Goal: Task Accomplishment & Management: Manage account settings

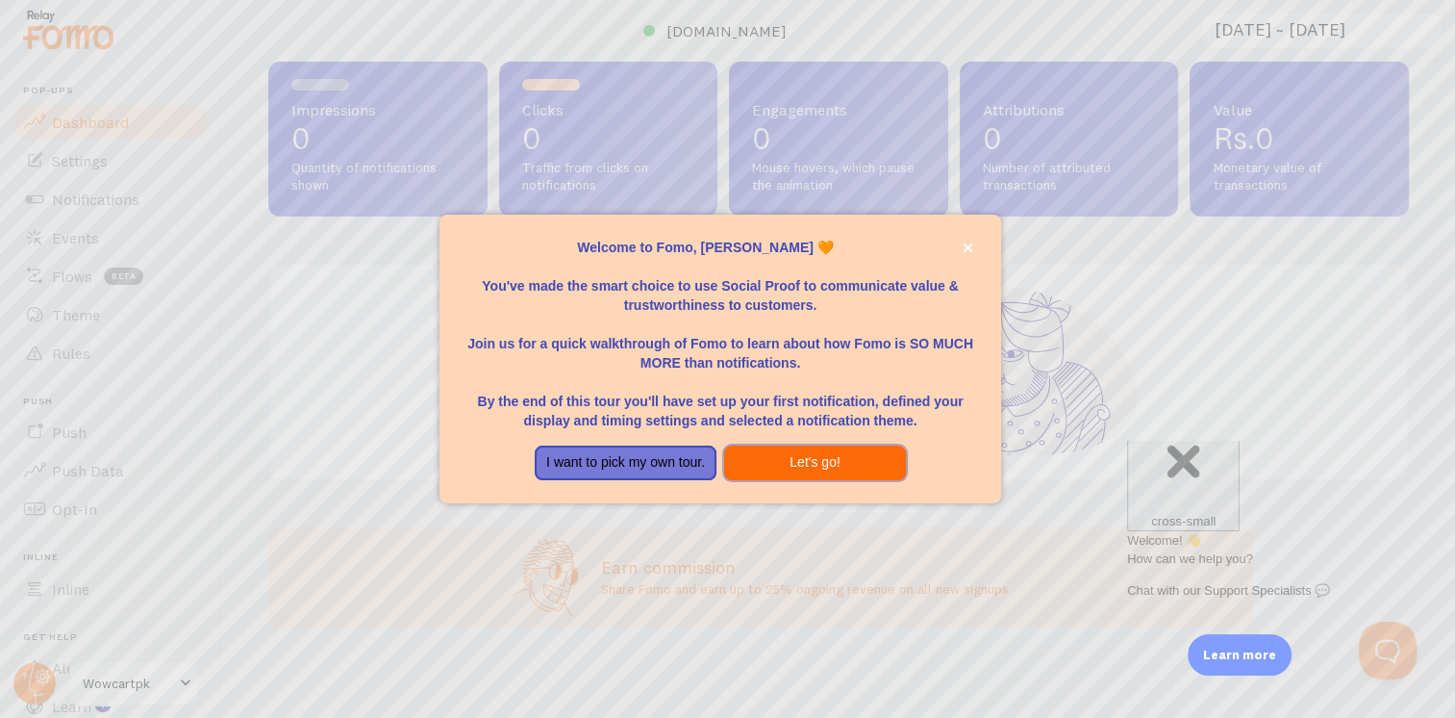
click at [771, 458] on button "Let's go!" at bounding box center [815, 462] width 182 height 35
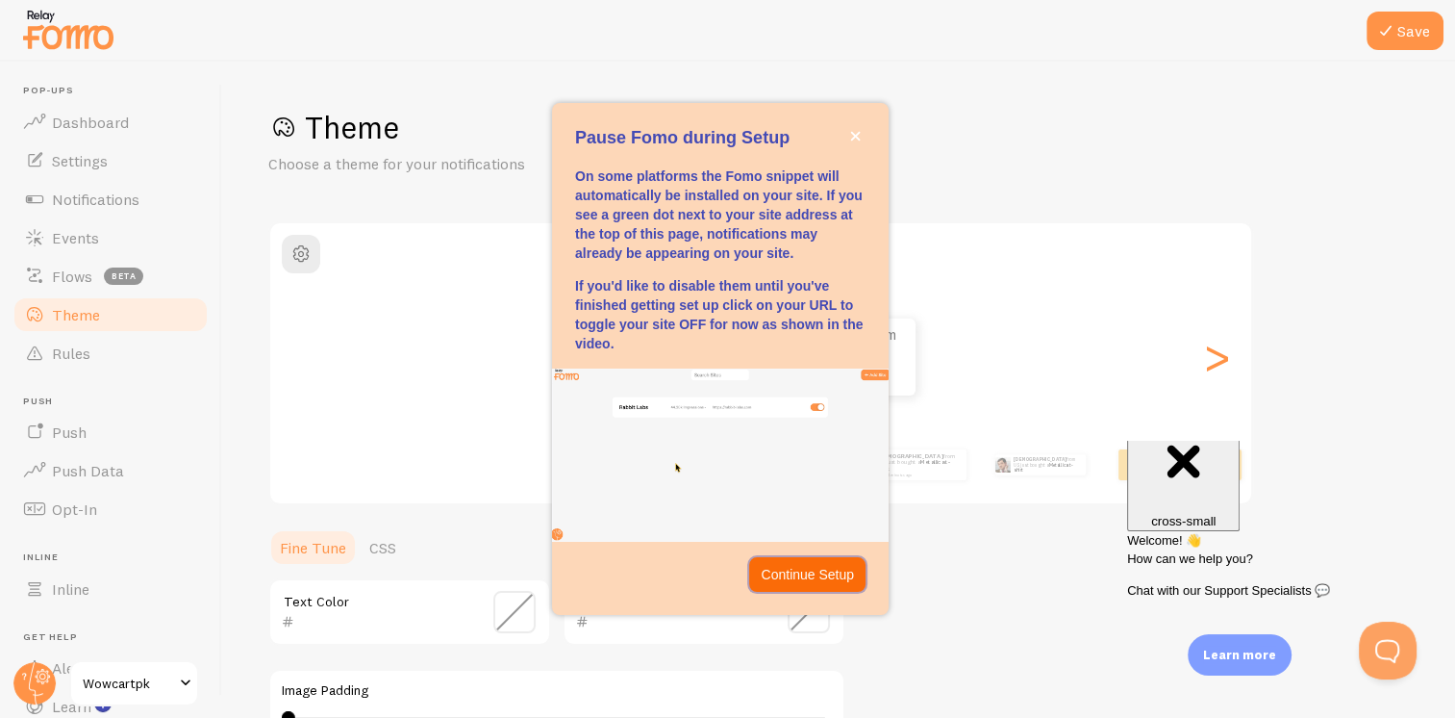
click at [794, 572] on p "Continue Setup" at bounding box center [807, 574] width 93 height 19
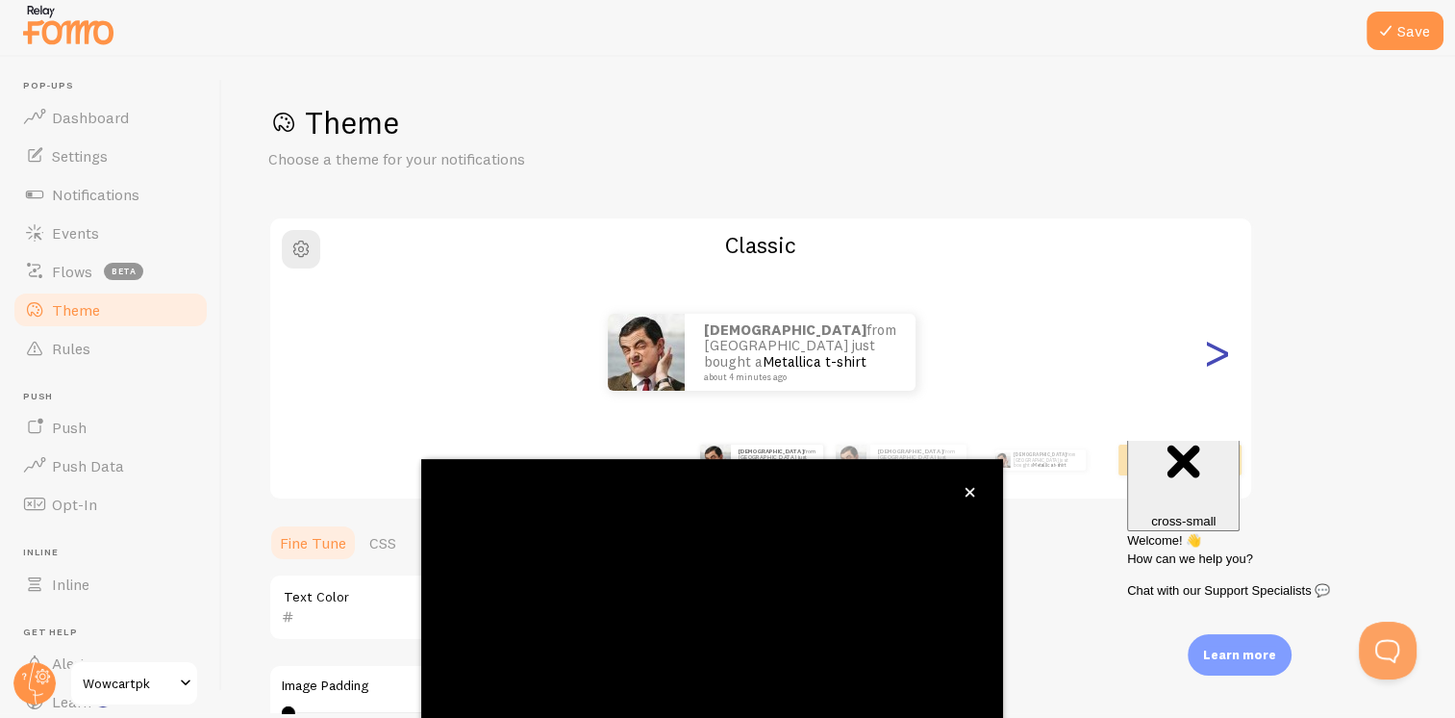
click at [1221, 357] on div ">" at bounding box center [1216, 352] width 23 height 139
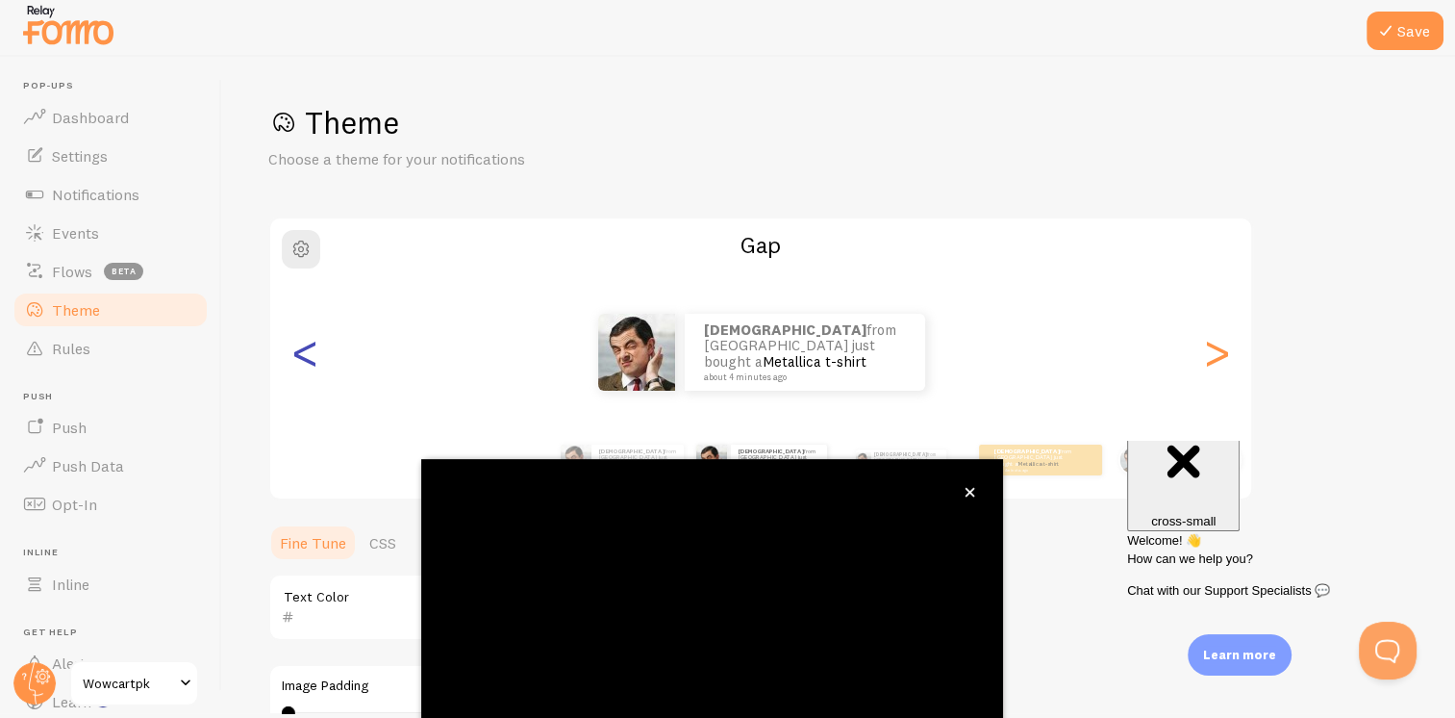
click at [300, 363] on div "<" at bounding box center [304, 352] width 23 height 139
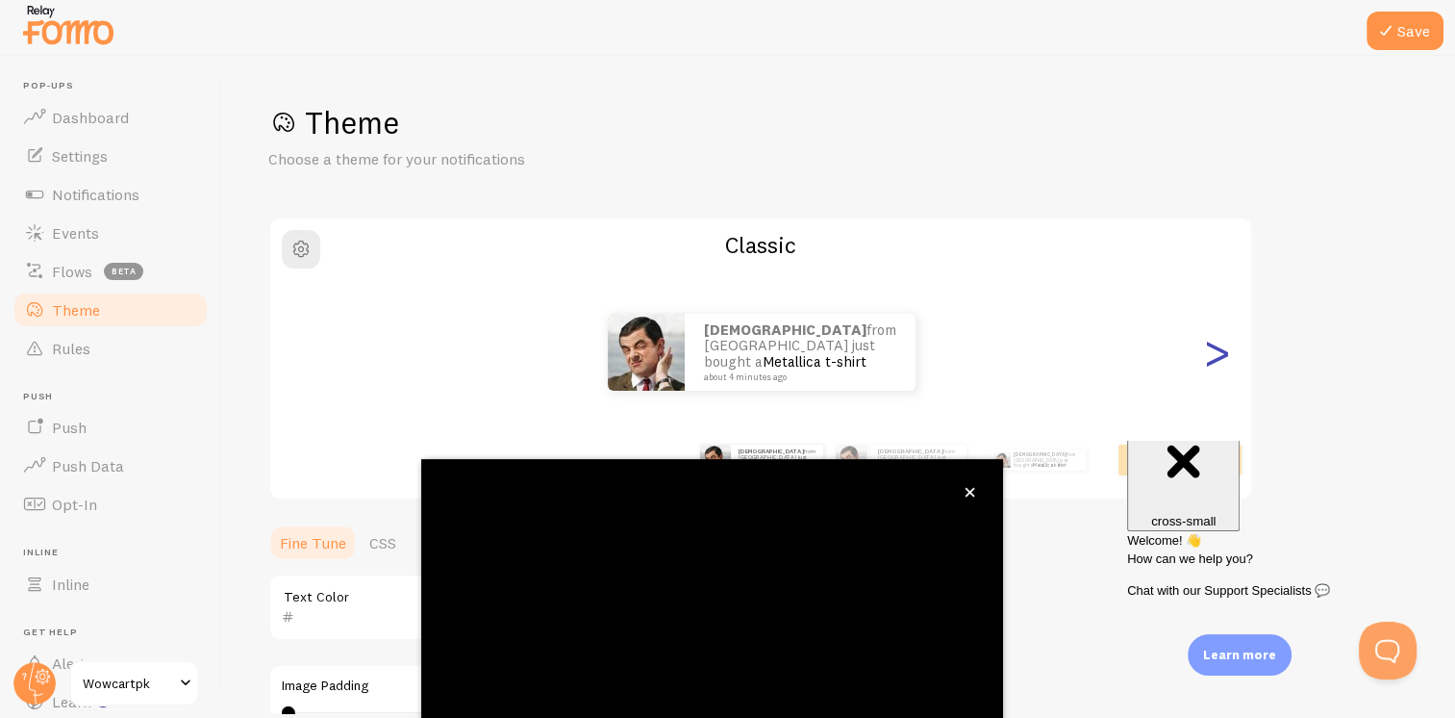
click at [1217, 348] on div ">" at bounding box center [1216, 352] width 23 height 139
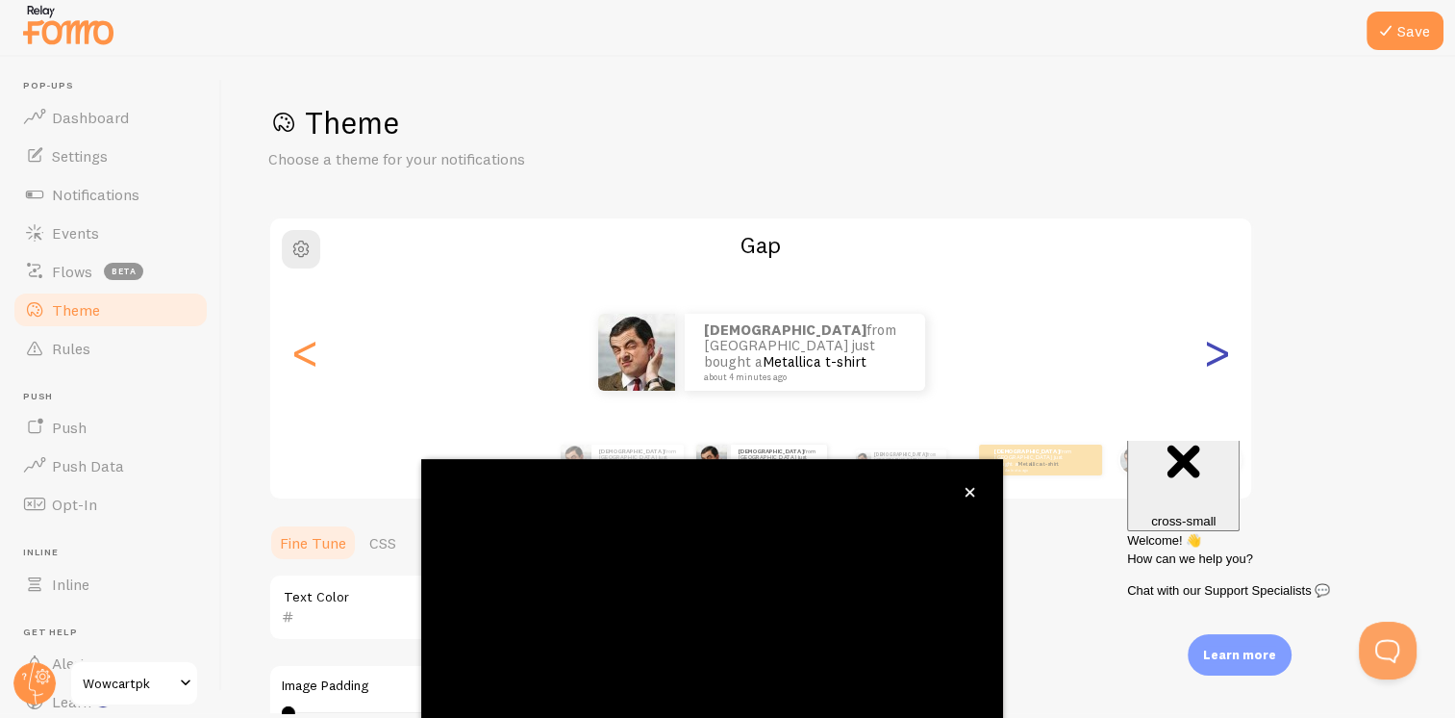
click at [1216, 352] on div ">" at bounding box center [1216, 352] width 23 height 139
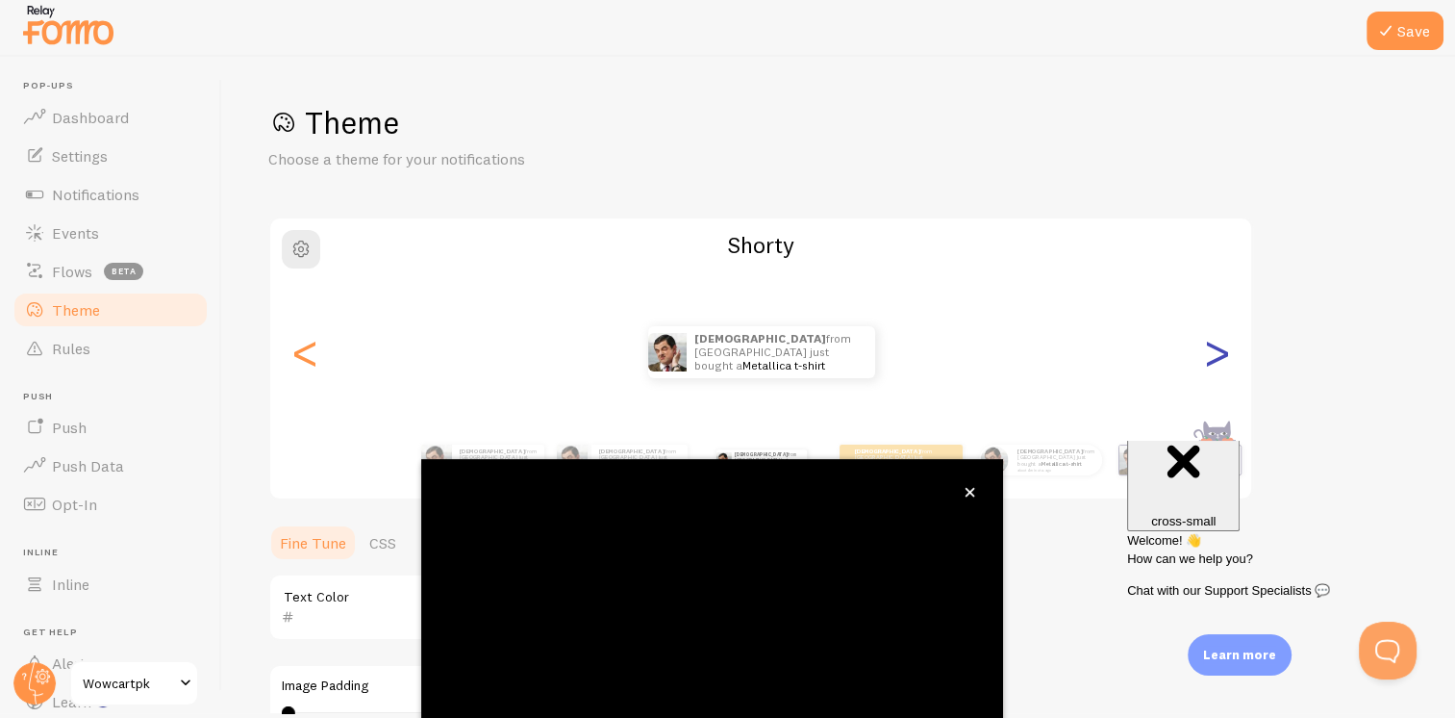
click at [1216, 352] on div ">" at bounding box center [1216, 352] width 23 height 139
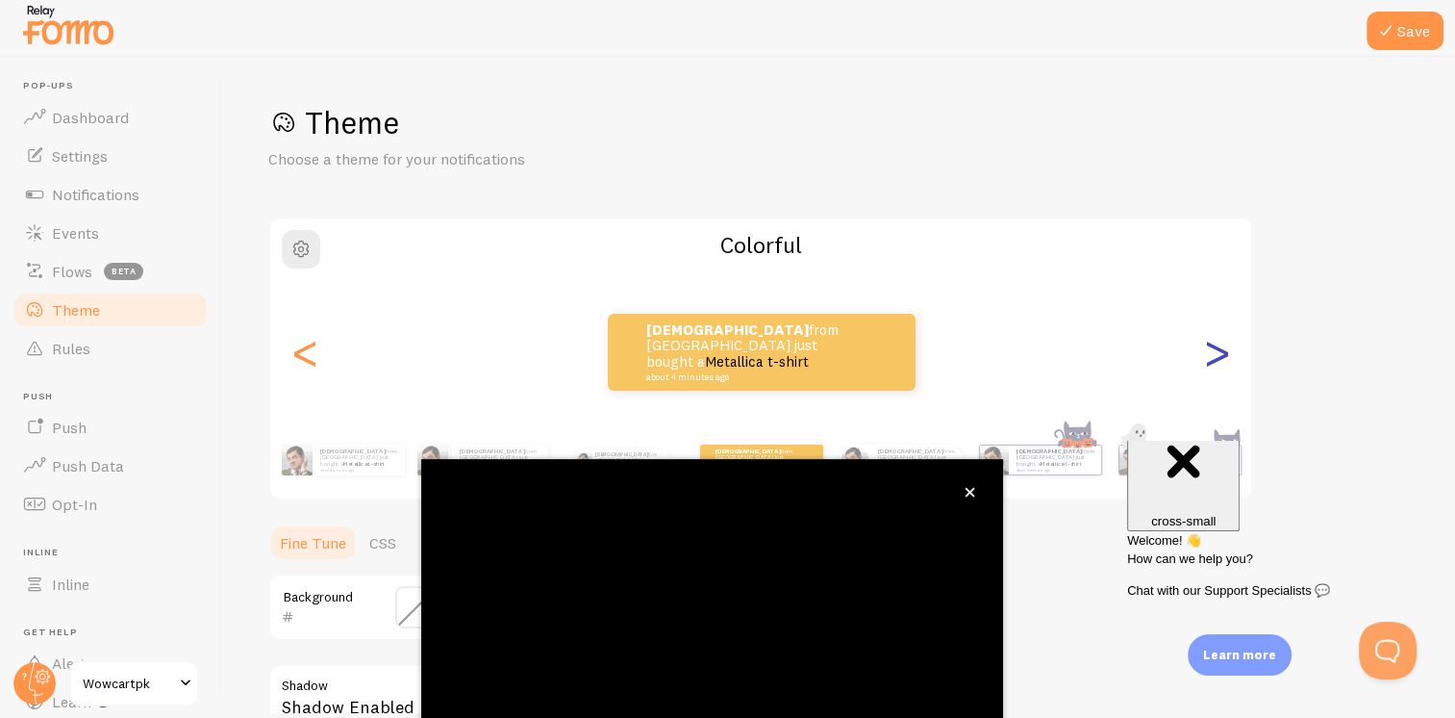
click at [1216, 352] on div ">" at bounding box center [1216, 352] width 23 height 139
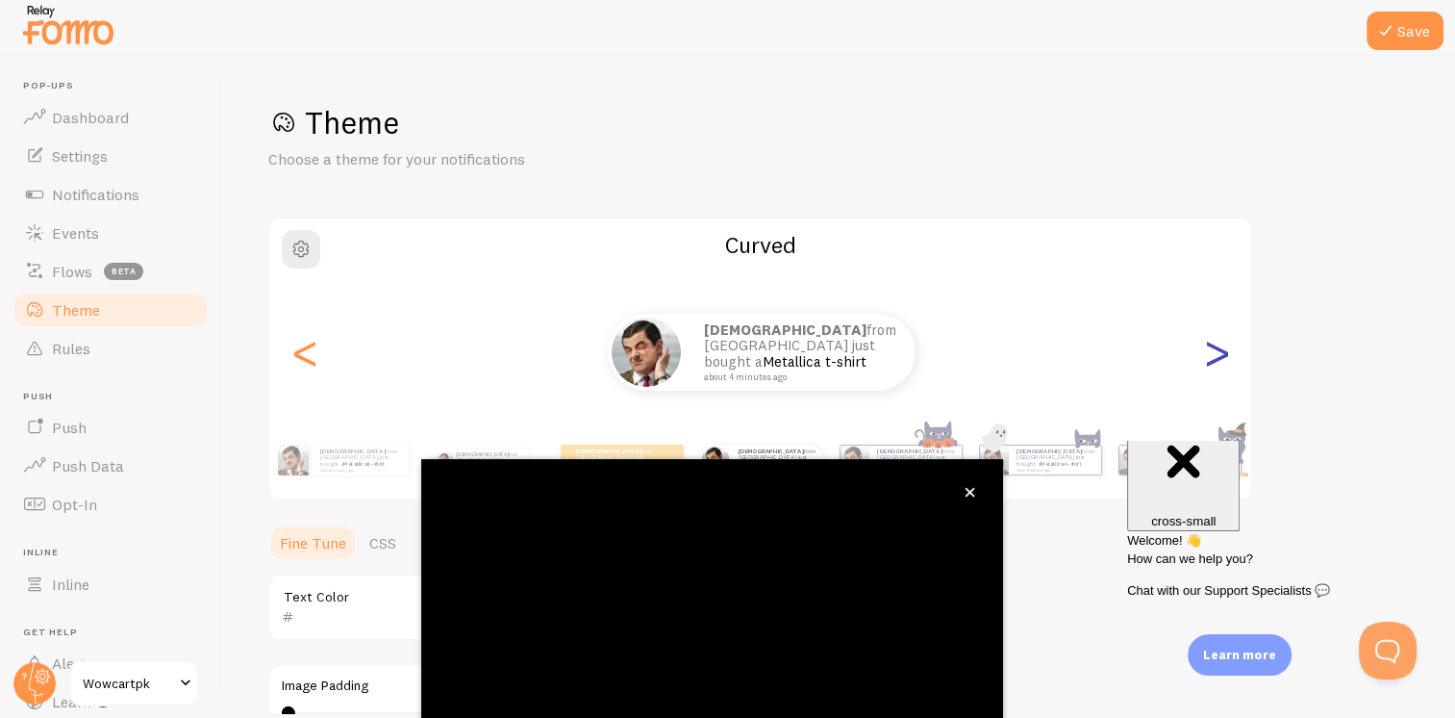
click at [1216, 352] on div ">" at bounding box center [1216, 352] width 23 height 139
type input "0"
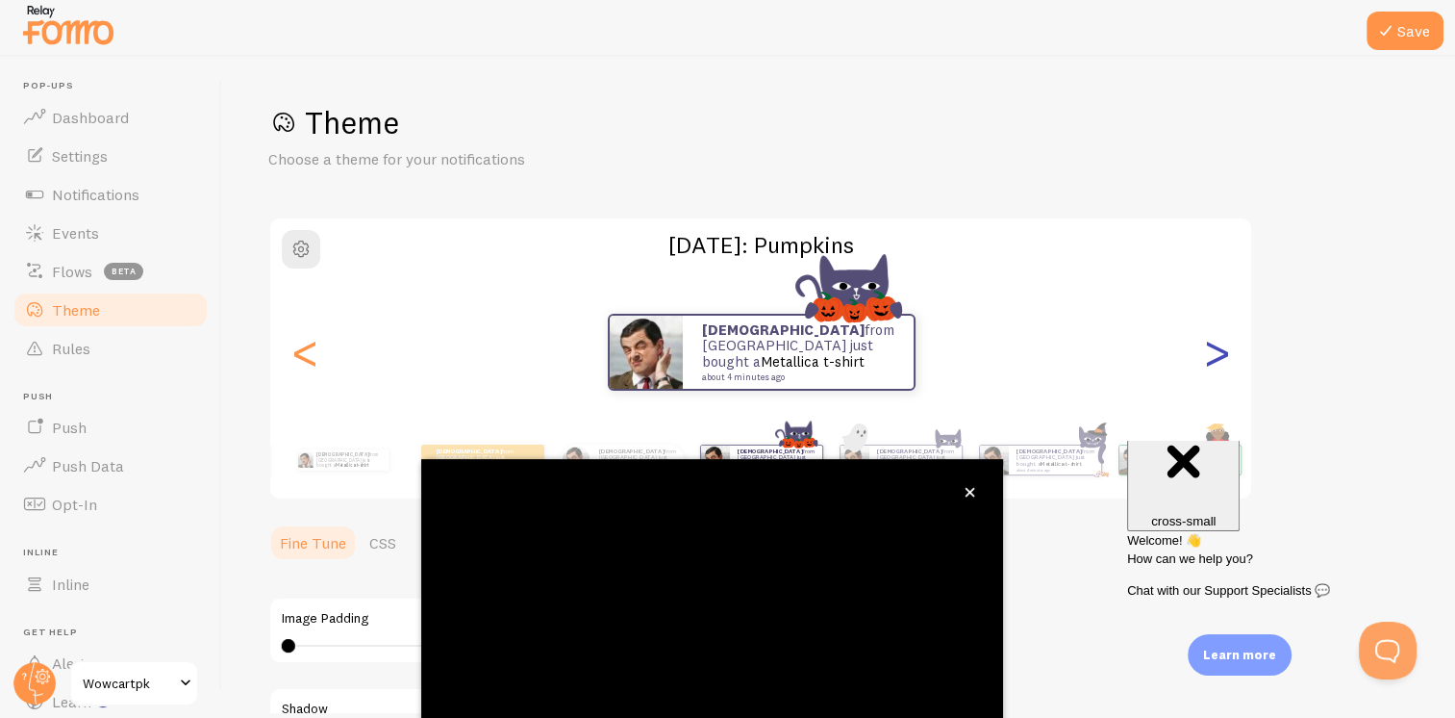
click at [1216, 352] on div ">" at bounding box center [1216, 352] width 23 height 139
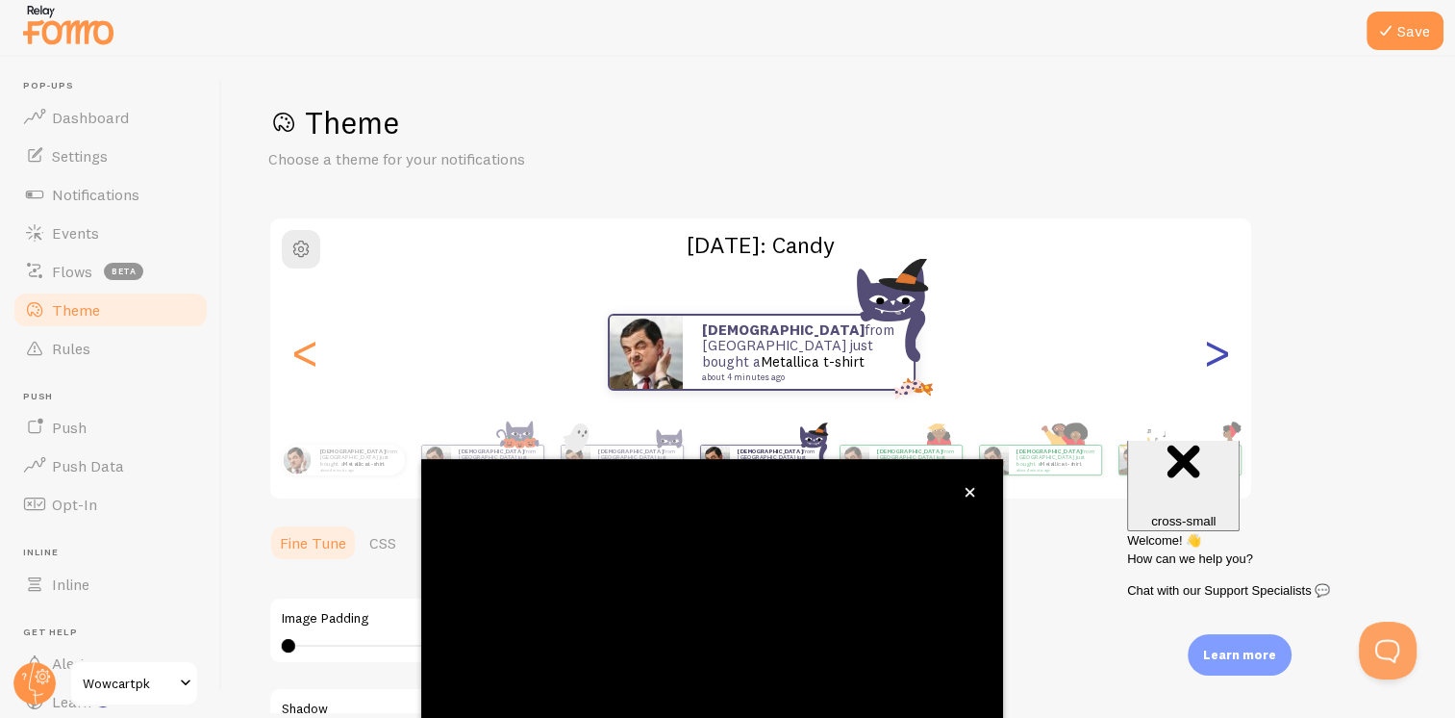
click at [1214, 352] on div ">" at bounding box center [1216, 352] width 23 height 139
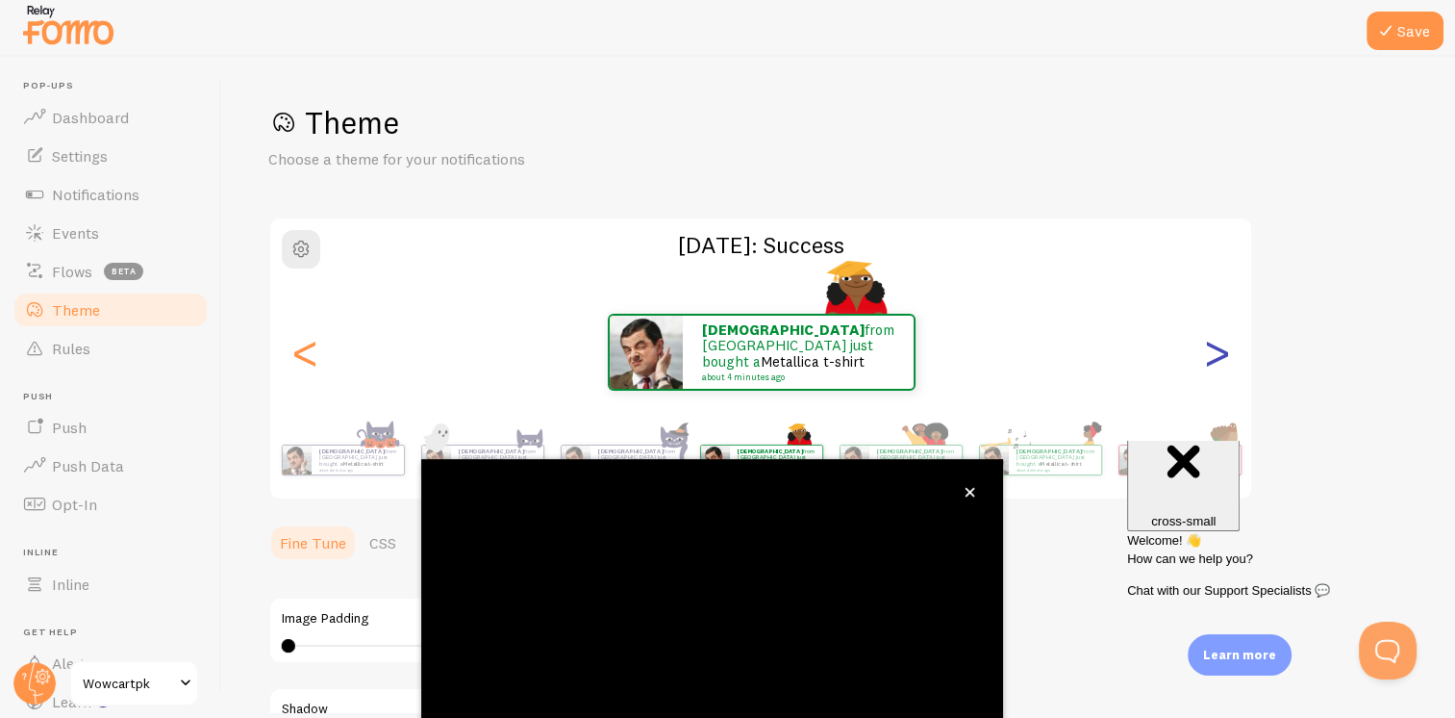
click at [1214, 352] on div ">" at bounding box center [1216, 352] width 23 height 139
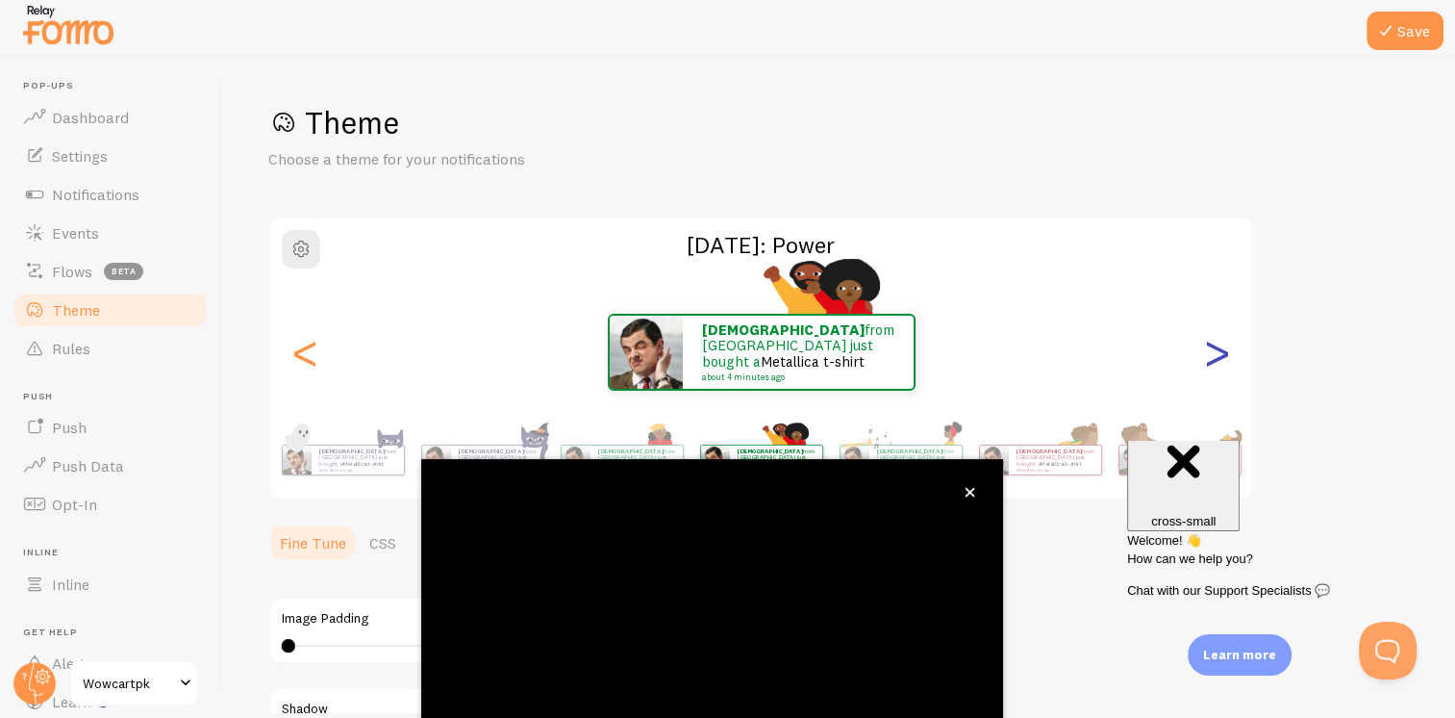
click at [1213, 352] on div ">" at bounding box center [1216, 352] width 23 height 139
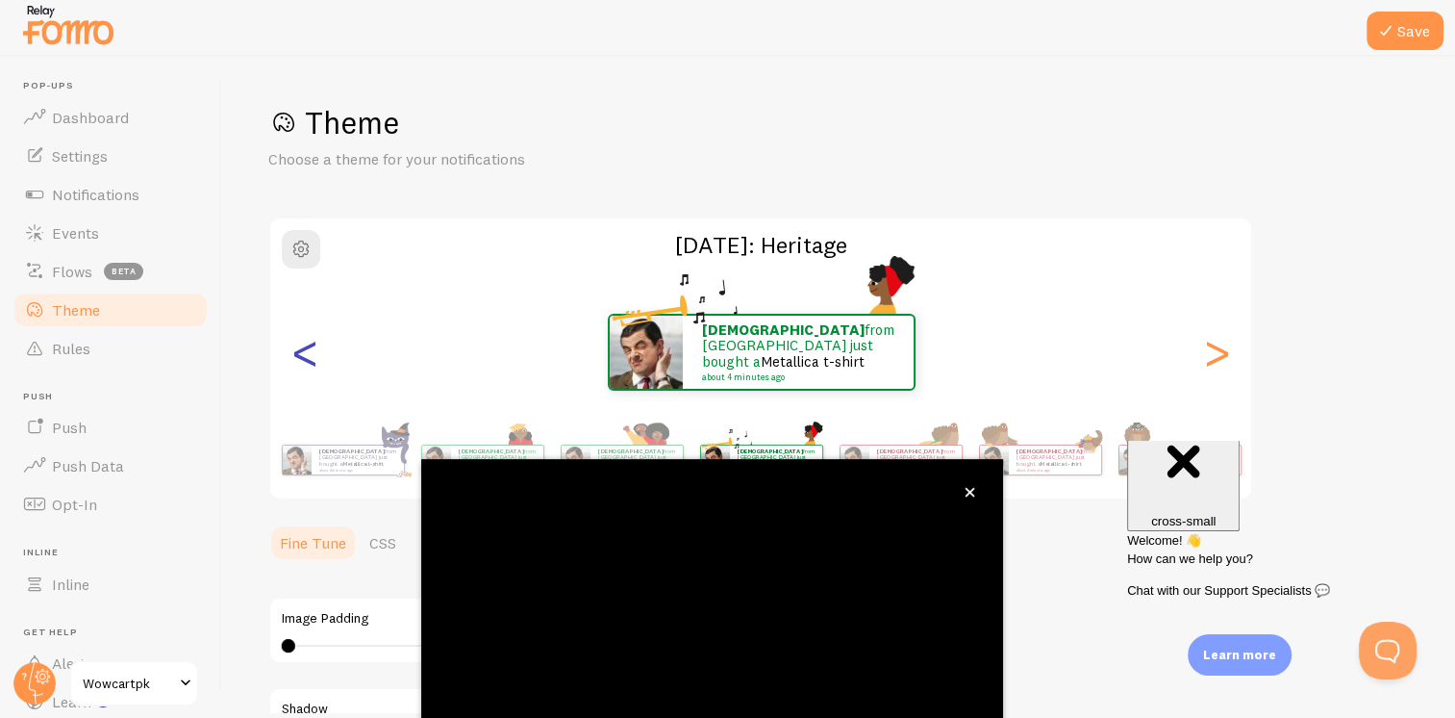
click at [300, 355] on div "<" at bounding box center [304, 352] width 23 height 139
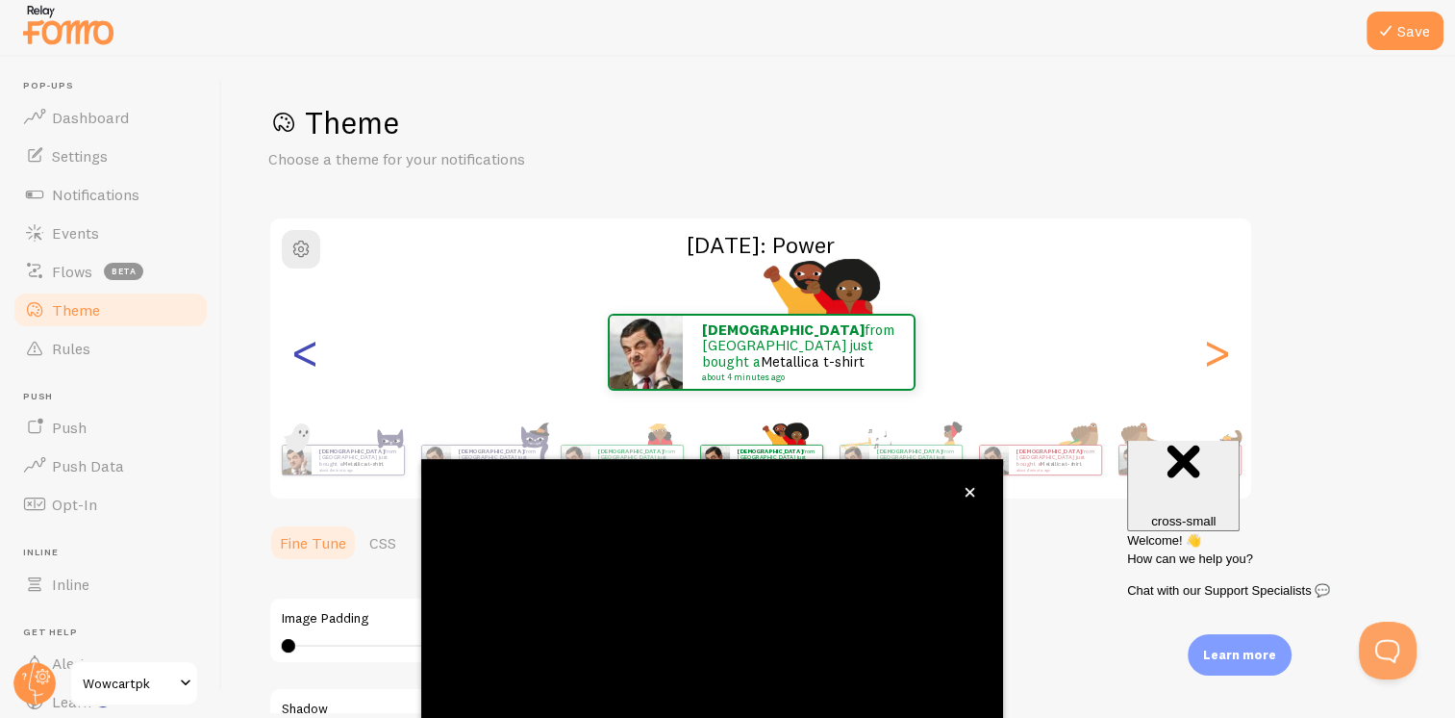
click at [300, 355] on div "<" at bounding box center [304, 352] width 23 height 139
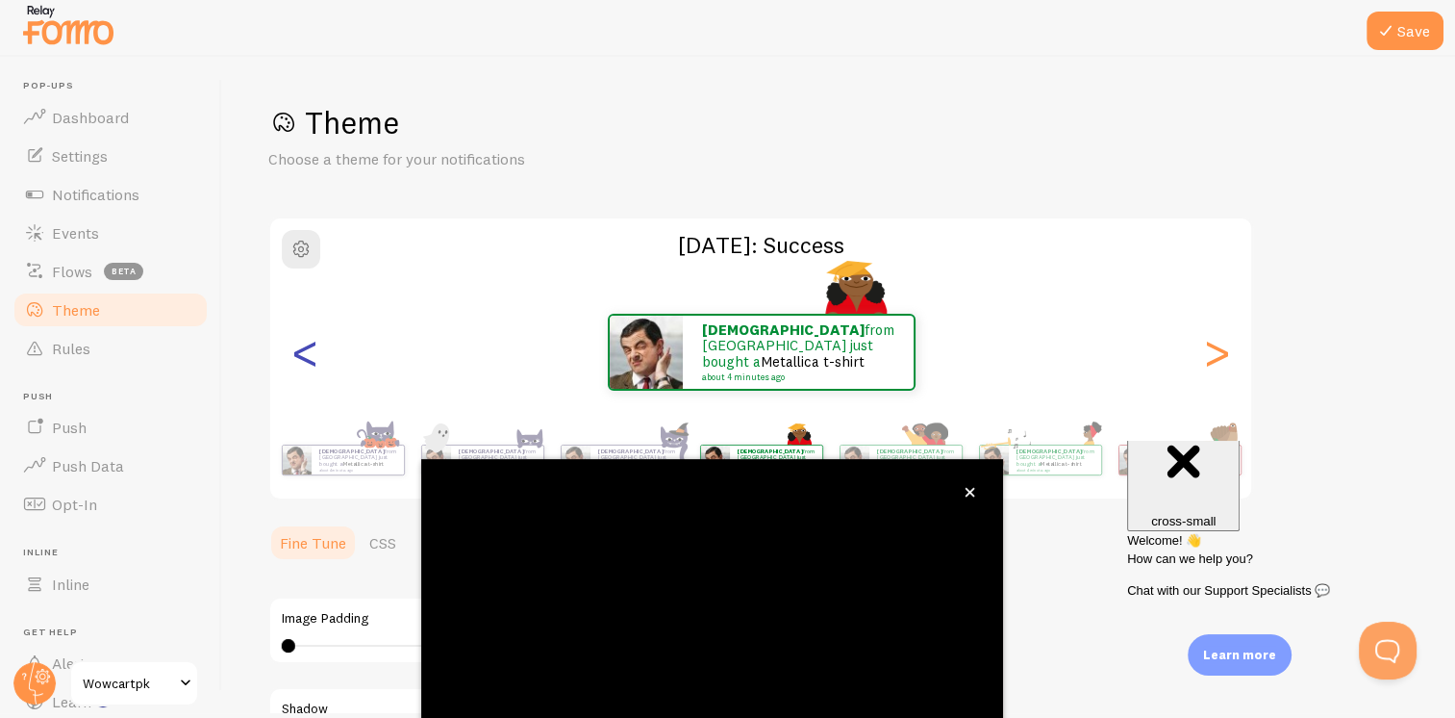
click at [300, 355] on div "<" at bounding box center [304, 352] width 23 height 139
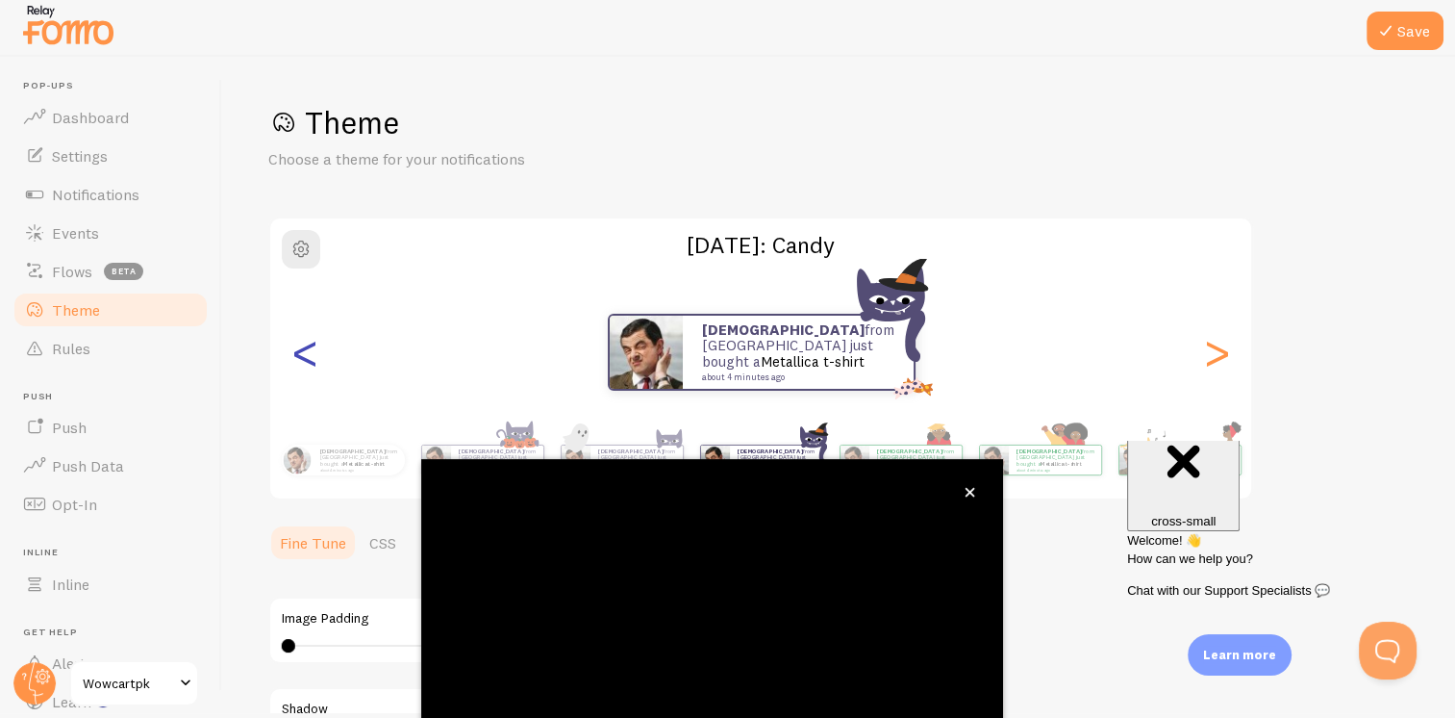
click at [300, 355] on div "<" at bounding box center [304, 352] width 23 height 139
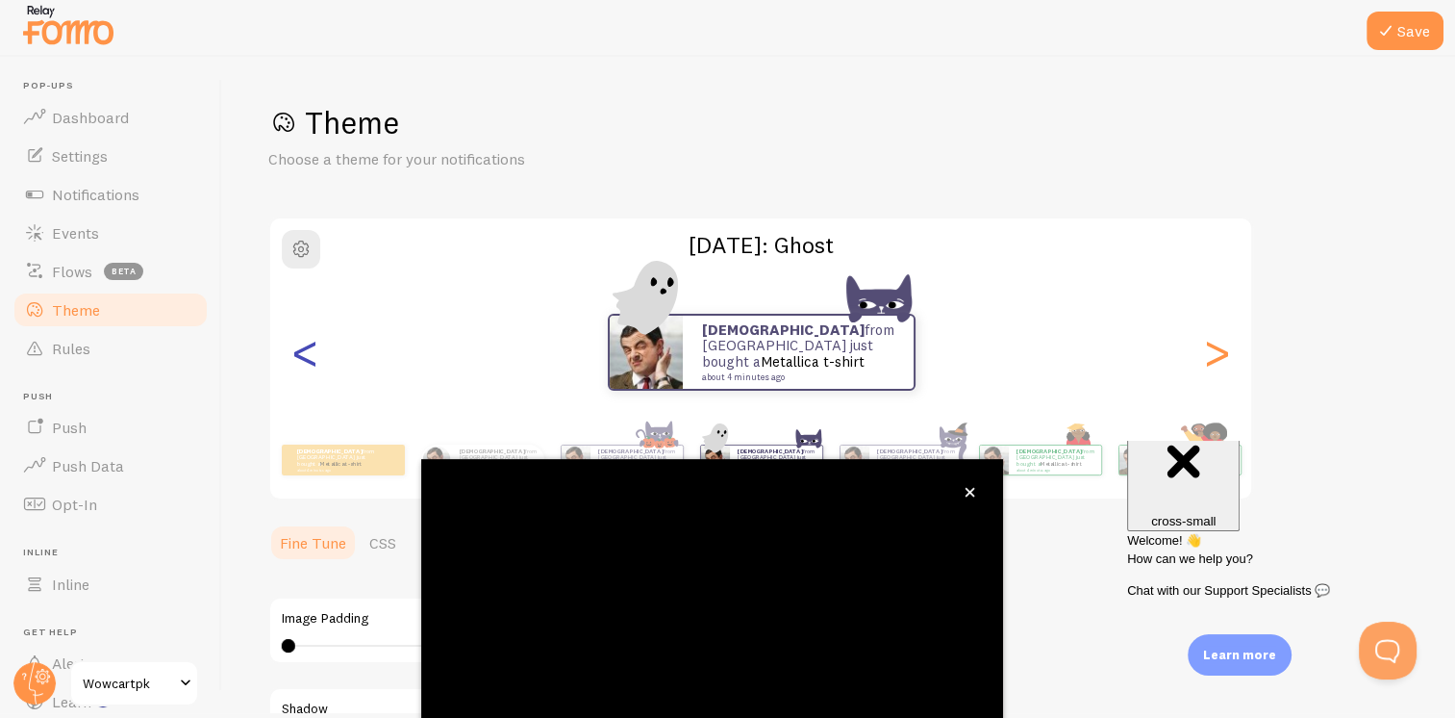
click at [300, 355] on div "<" at bounding box center [304, 352] width 23 height 139
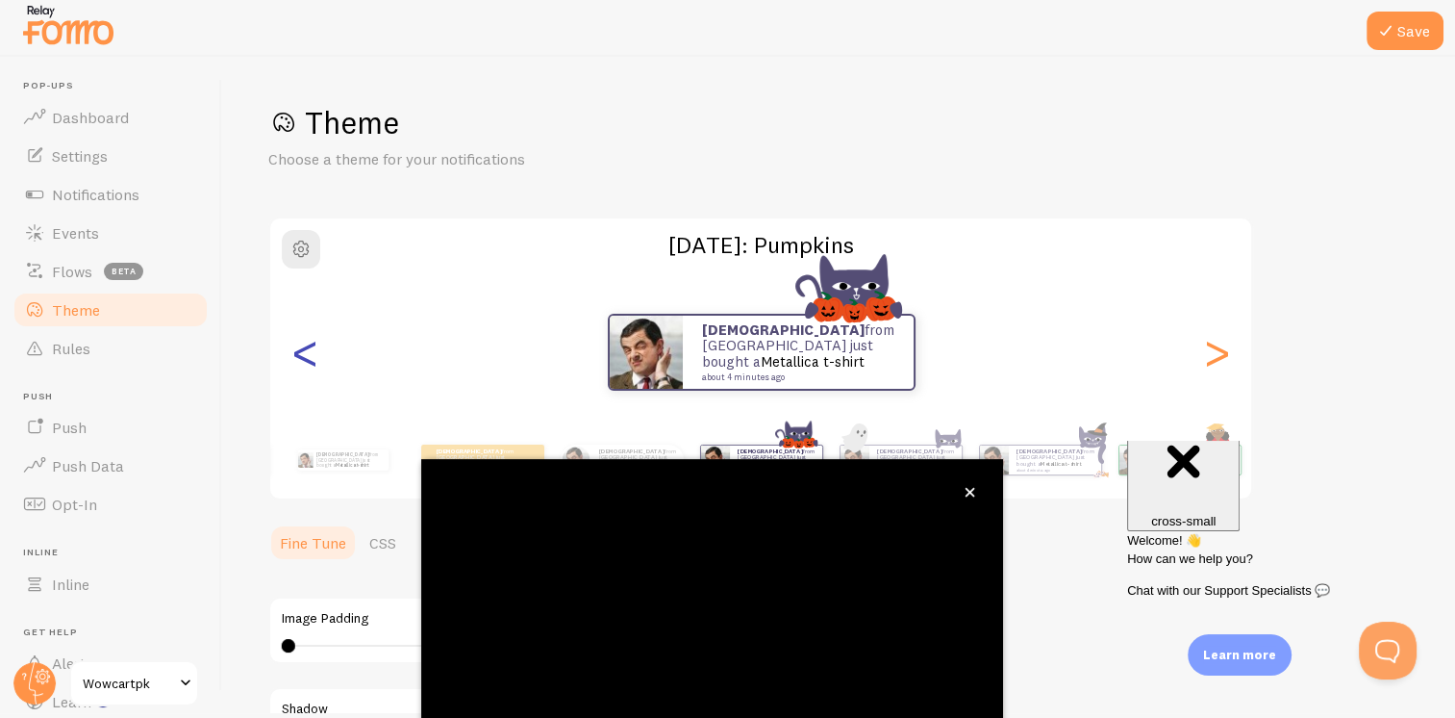
click at [300, 355] on div "<" at bounding box center [304, 352] width 23 height 139
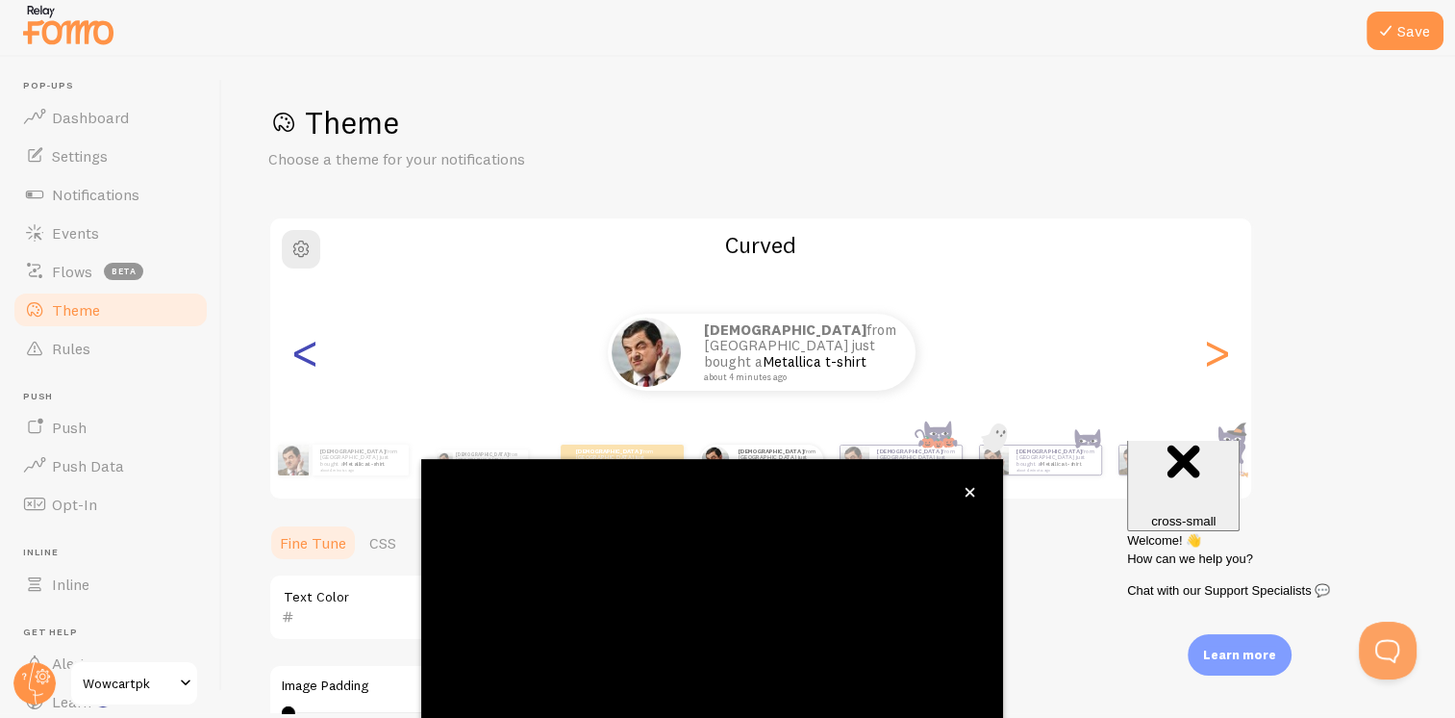
click at [300, 355] on div "<" at bounding box center [304, 352] width 23 height 139
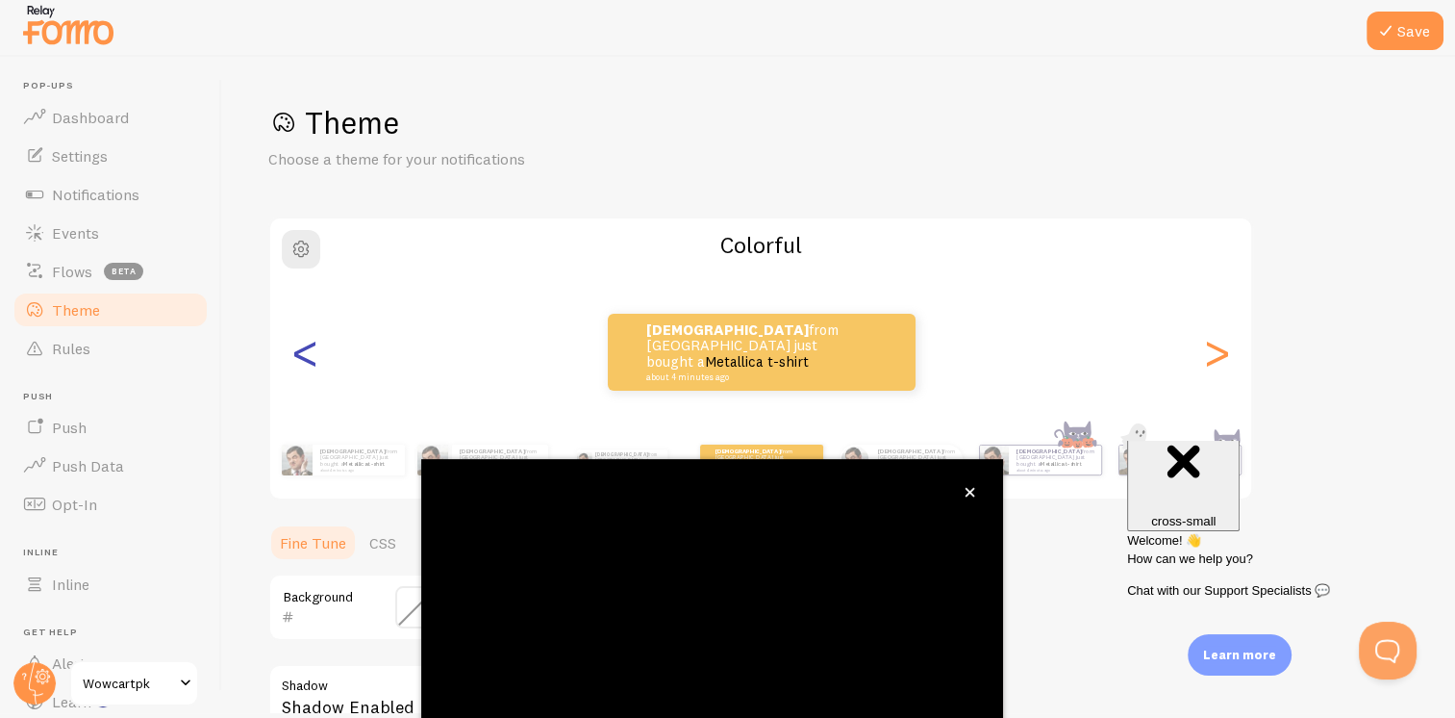
click at [300, 355] on div "<" at bounding box center [304, 352] width 23 height 139
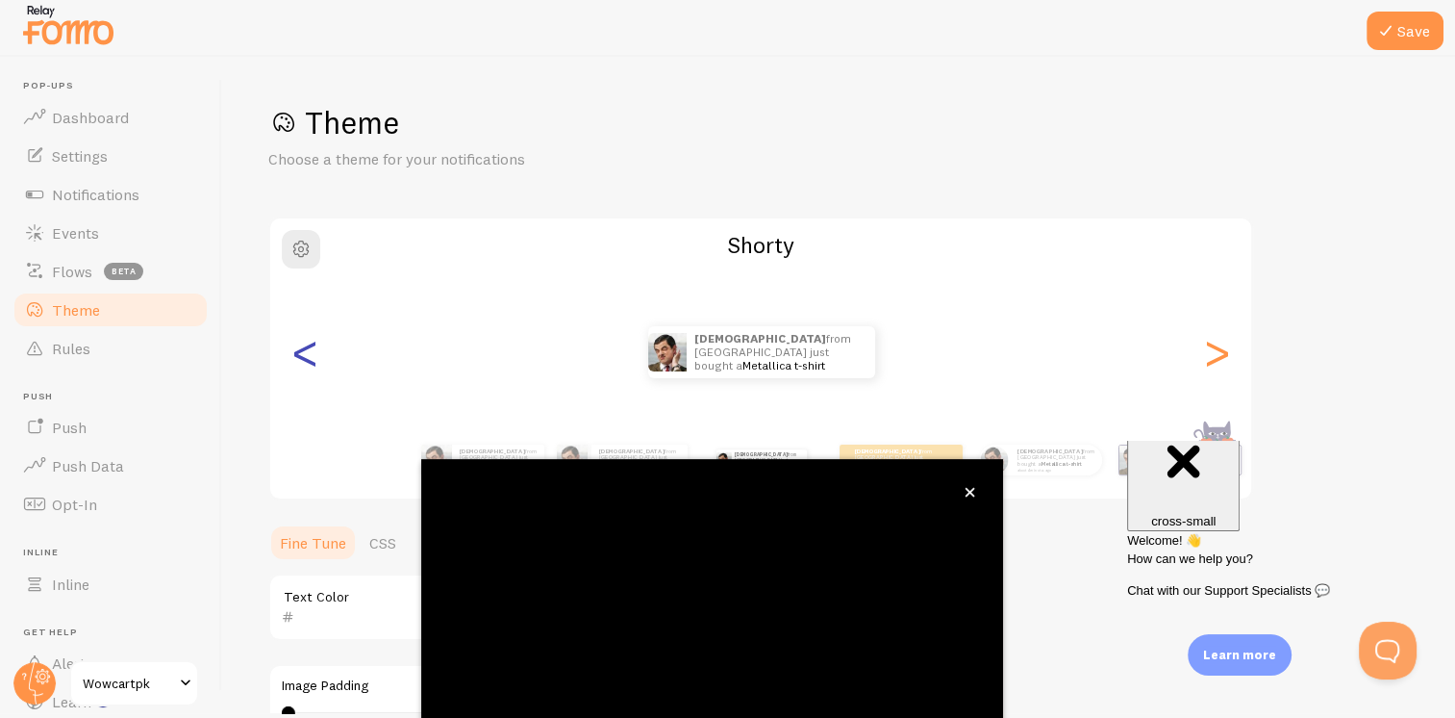
click at [300, 355] on div "<" at bounding box center [304, 352] width 23 height 139
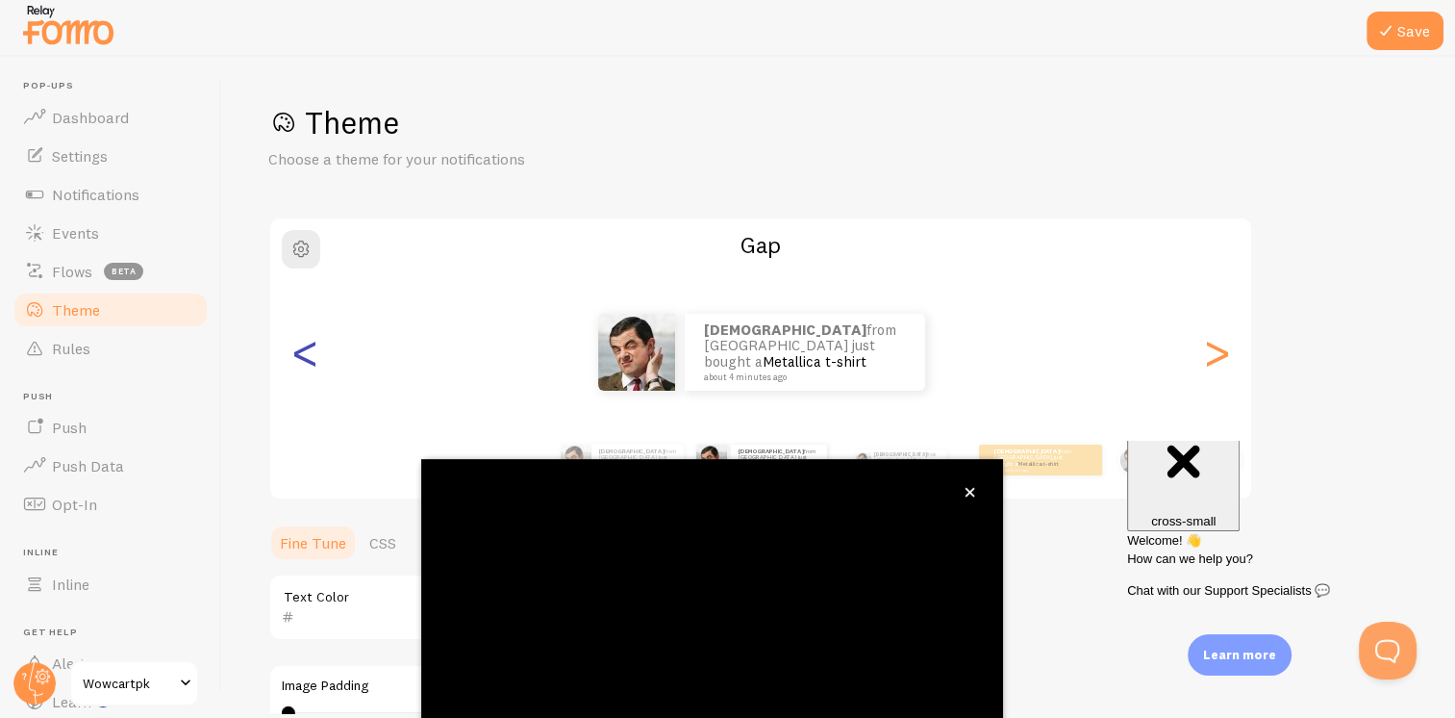
click at [300, 355] on div "<" at bounding box center [304, 352] width 23 height 139
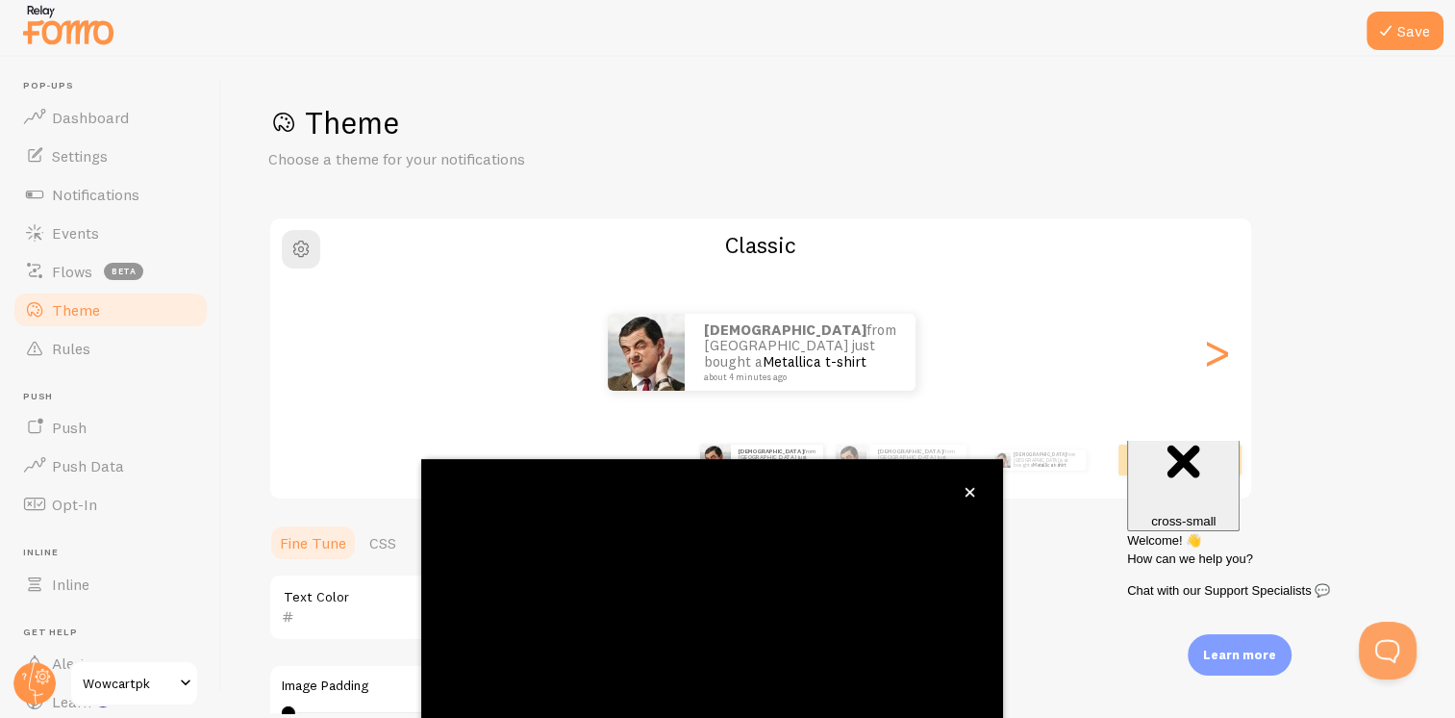
click at [300, 355] on div "[PERSON_NAME] from [GEOGRAPHIC_DATA] just bought a Metallica t-shirt about 4 mi…" at bounding box center [761, 352] width 982 height 77
click at [1208, 359] on div ">" at bounding box center [1216, 352] width 23 height 139
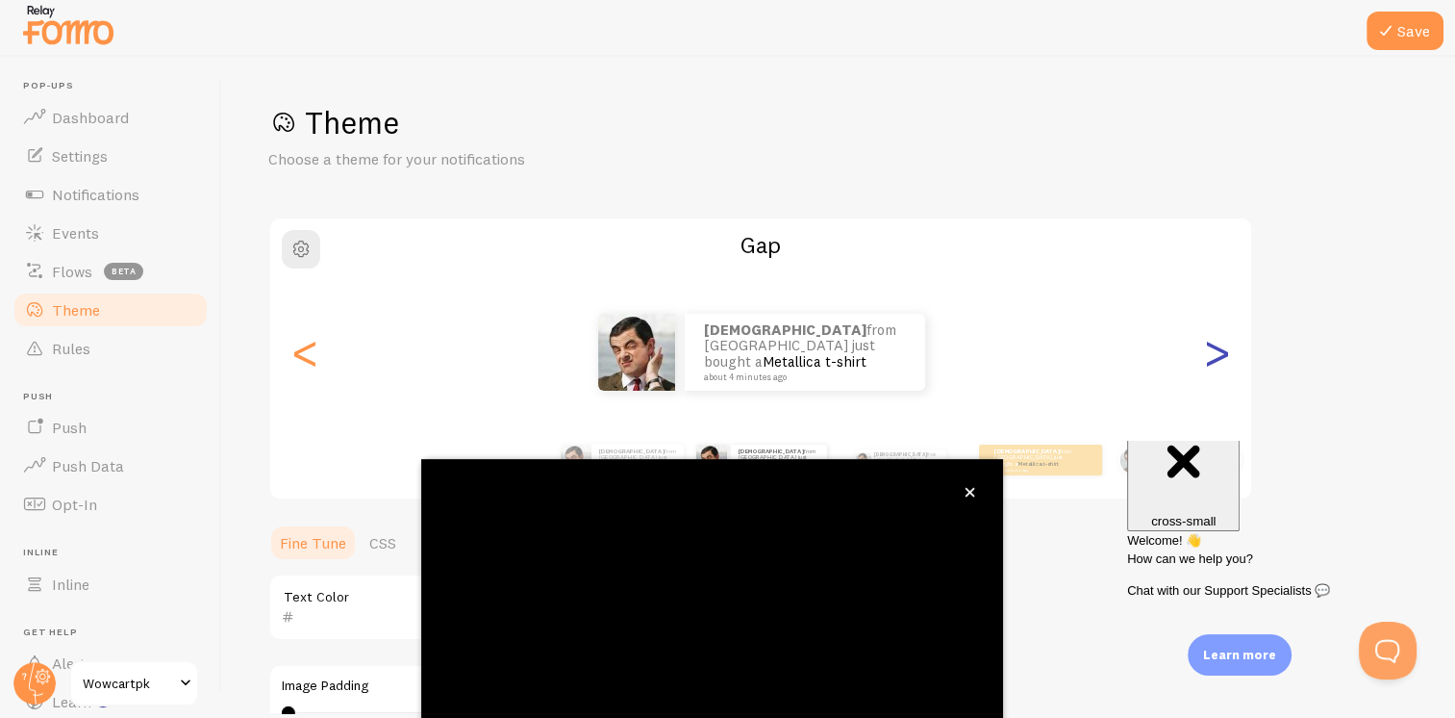
click at [1208, 358] on div ">" at bounding box center [1216, 352] width 23 height 139
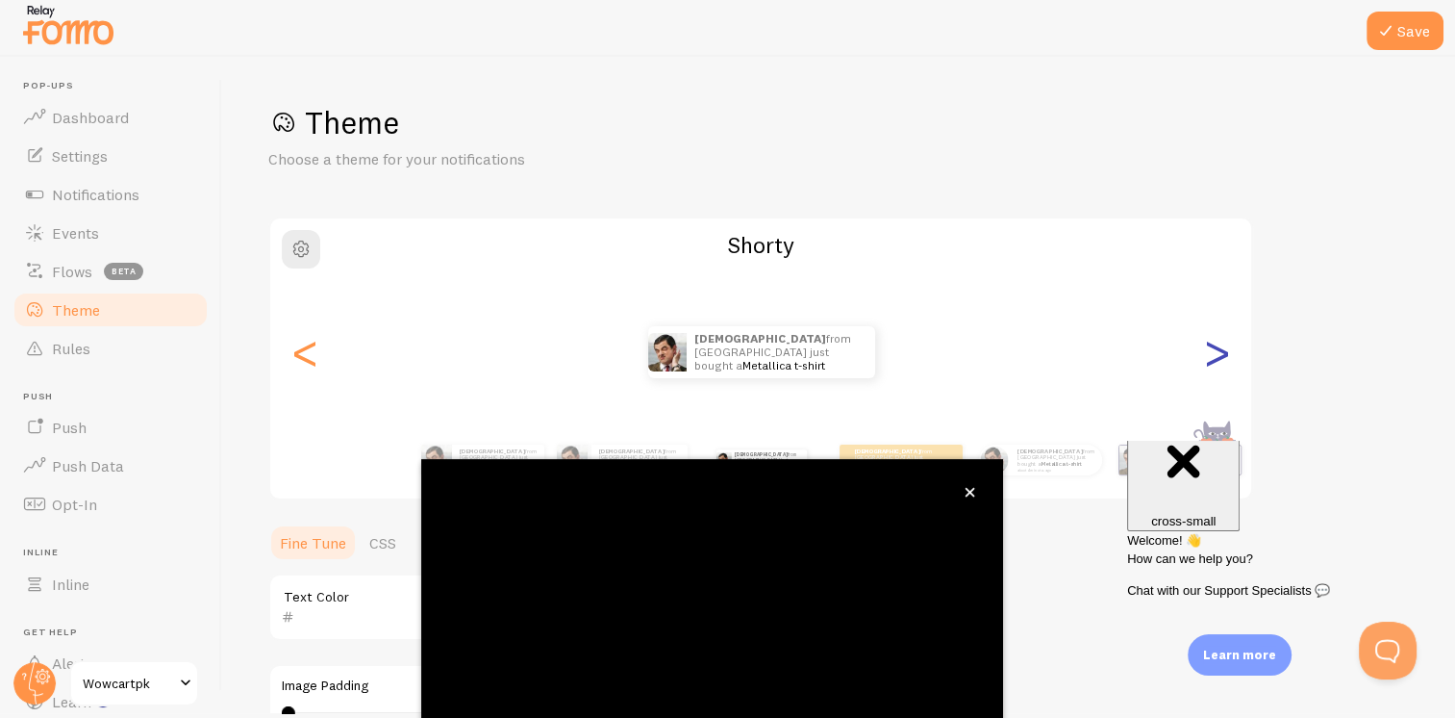
click at [1208, 358] on div ">" at bounding box center [1216, 352] width 23 height 139
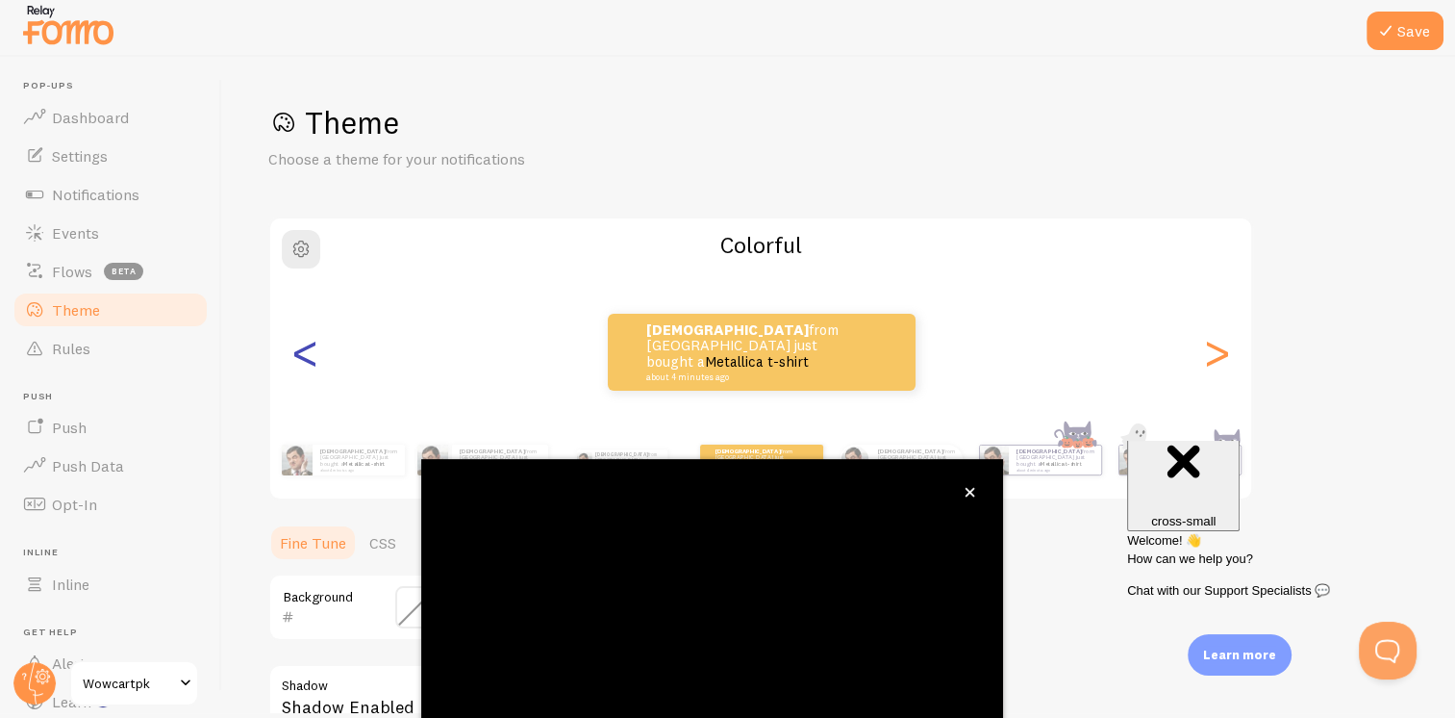
click at [298, 358] on div "<" at bounding box center [304, 352] width 23 height 139
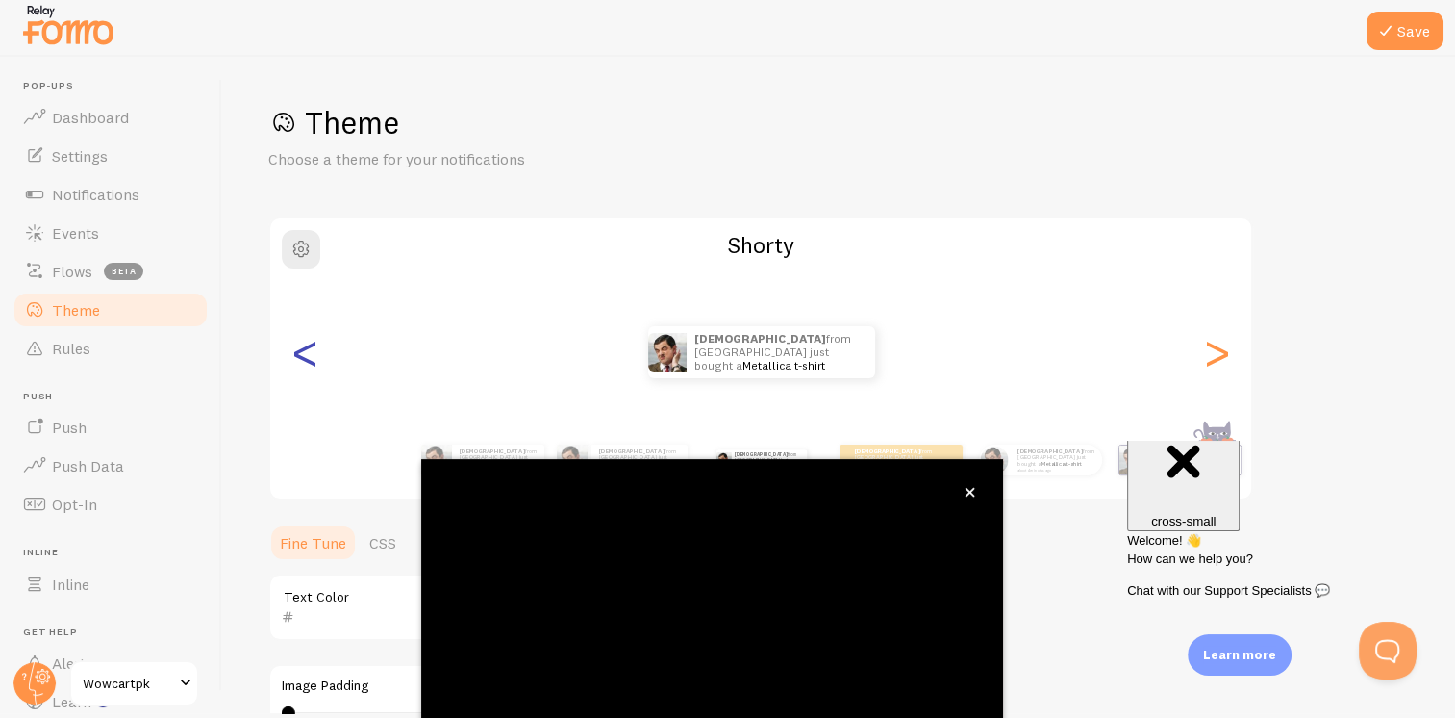
click at [298, 358] on div "<" at bounding box center [304, 352] width 23 height 139
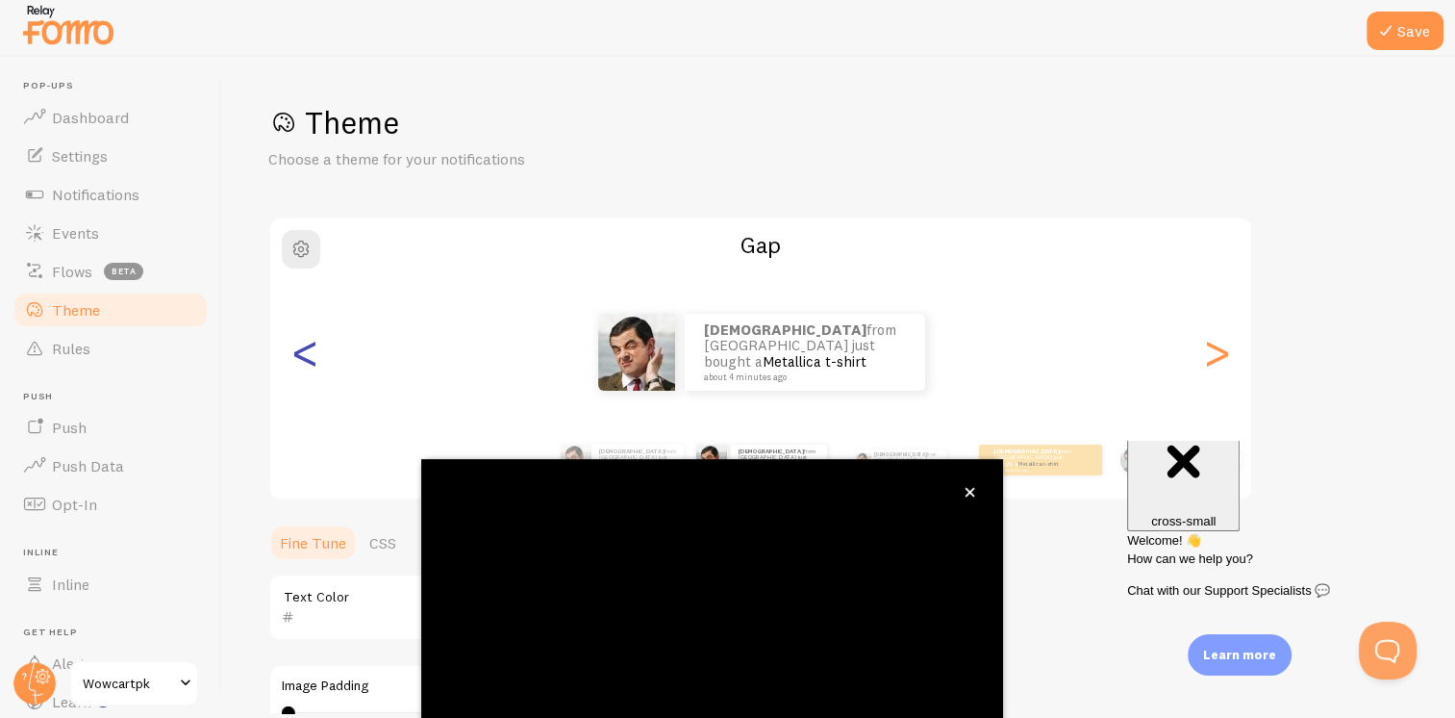
click at [298, 358] on div "<" at bounding box center [304, 352] width 23 height 139
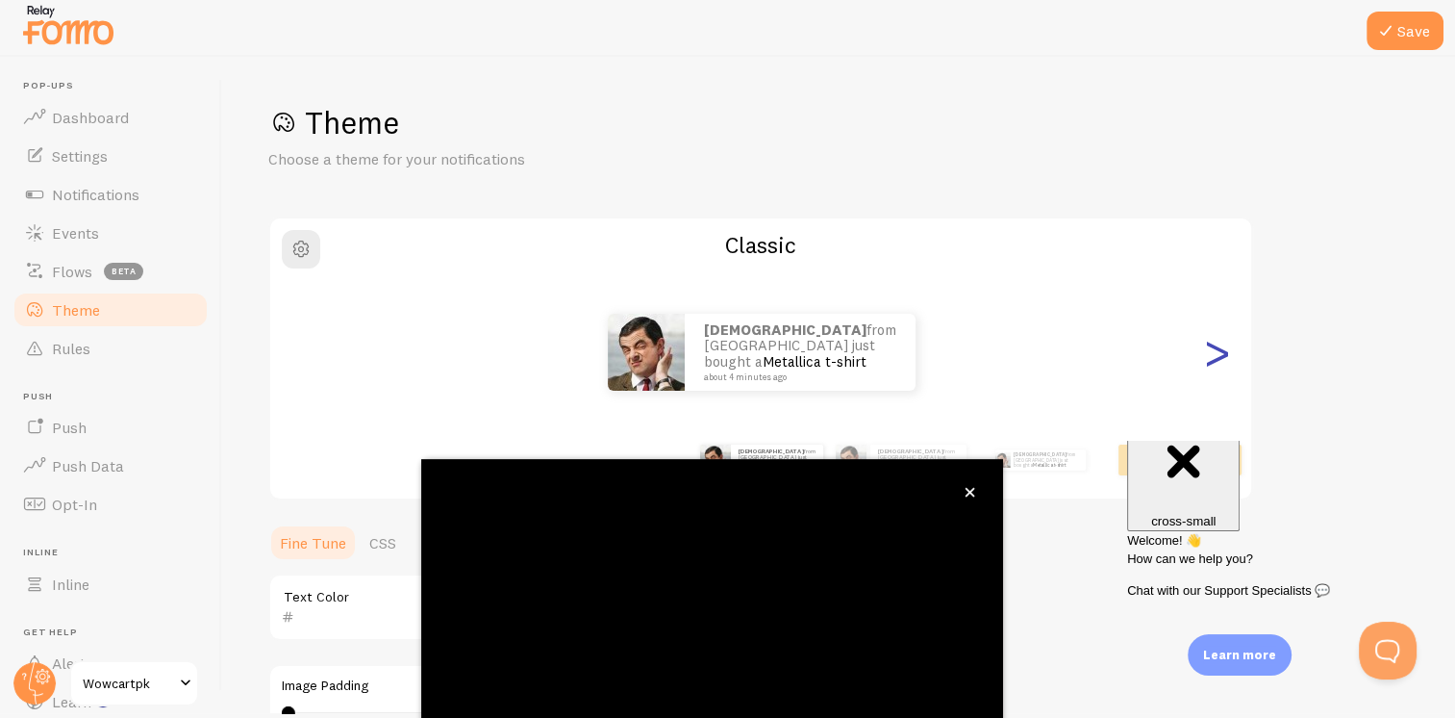
click at [1216, 351] on div ">" at bounding box center [1216, 352] width 23 height 139
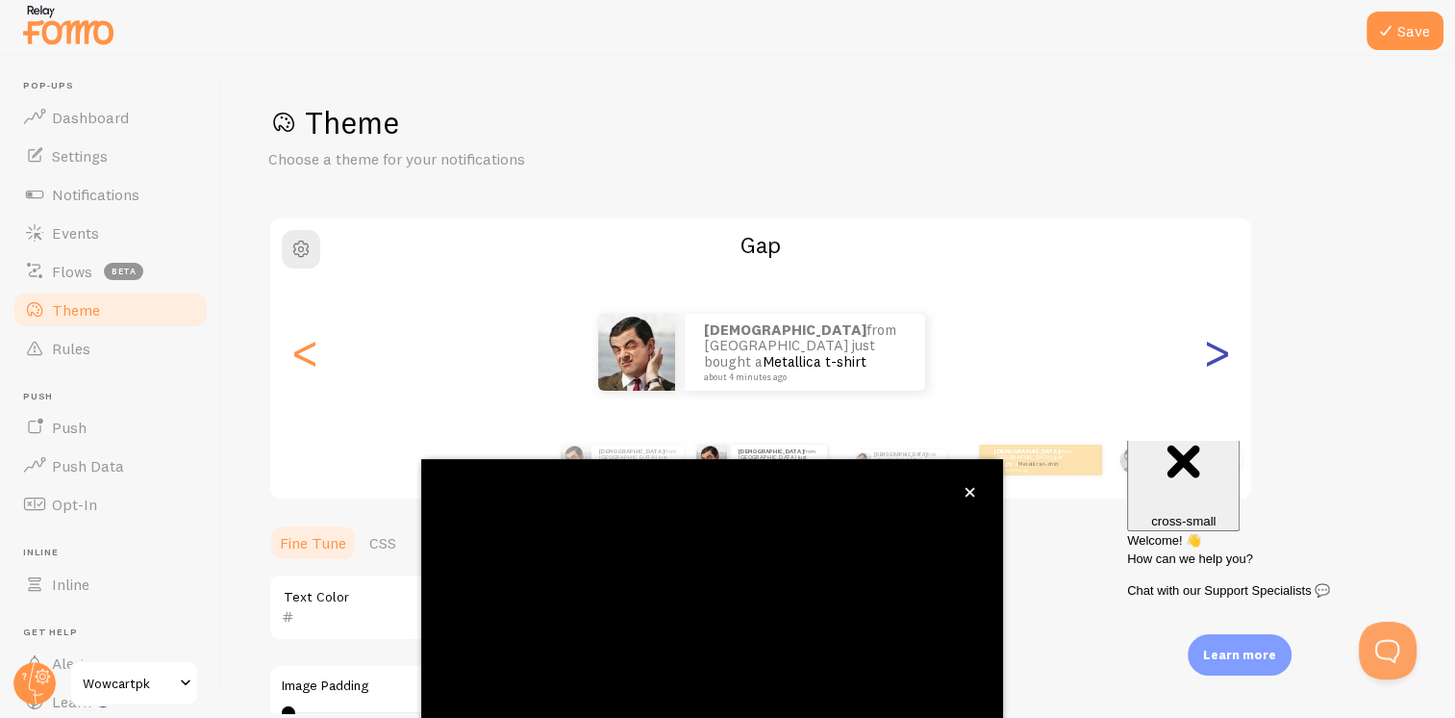
click at [1216, 351] on div ">" at bounding box center [1216, 352] width 23 height 139
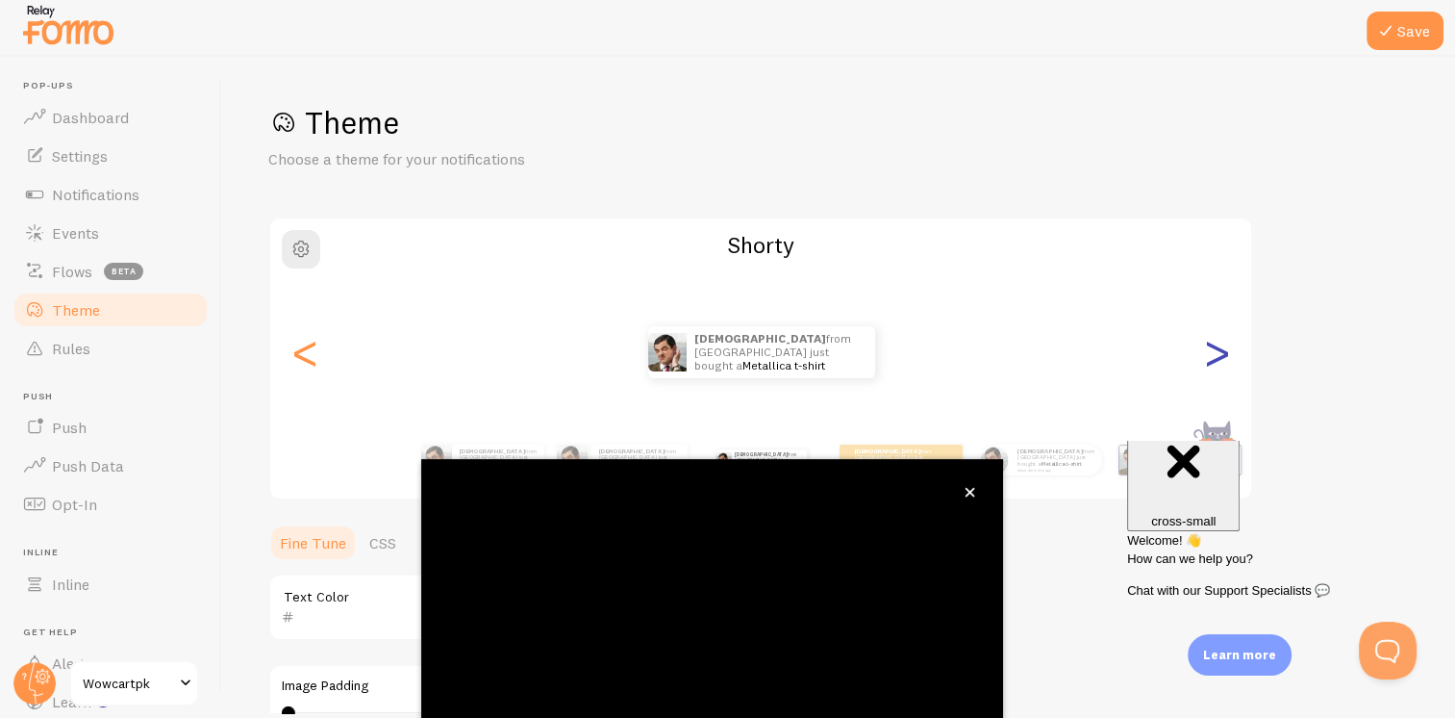
click at [1216, 351] on div ">" at bounding box center [1216, 352] width 23 height 139
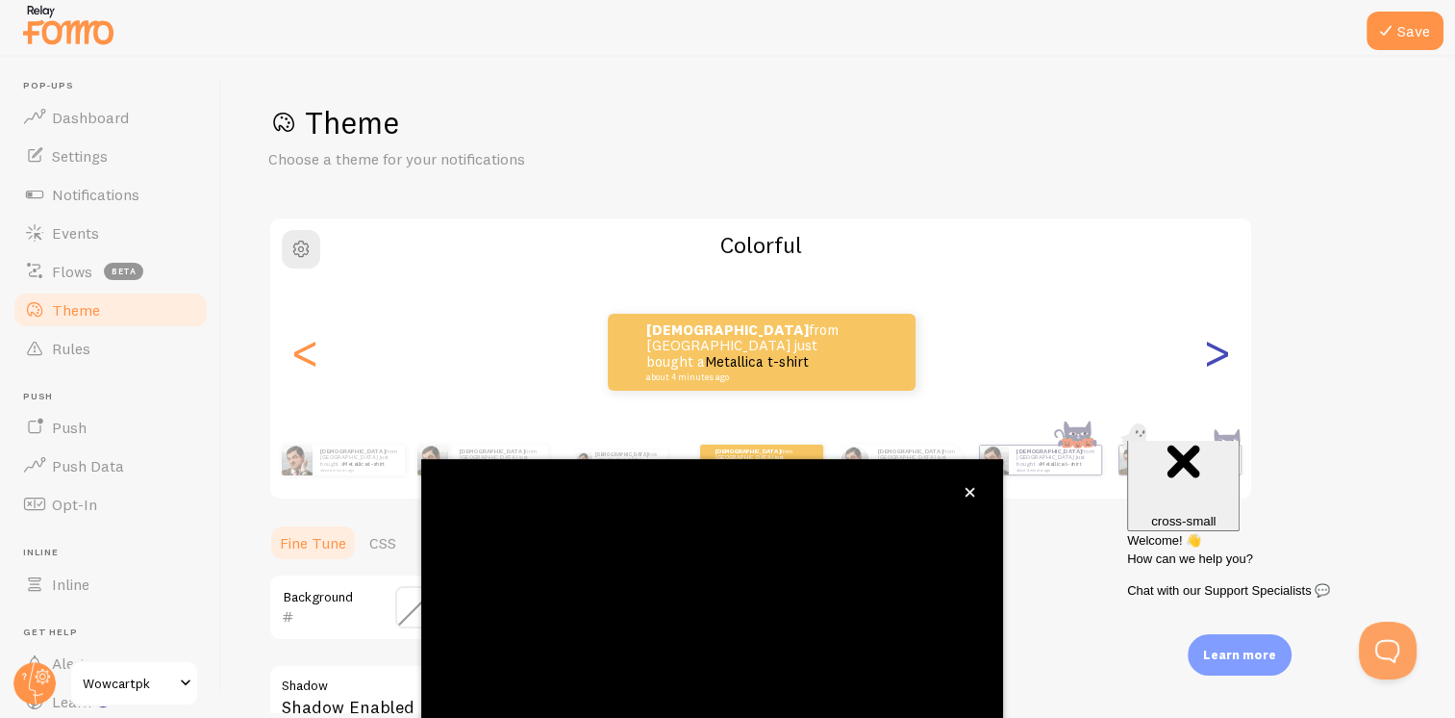
click at [1216, 351] on div ">" at bounding box center [1216, 352] width 23 height 139
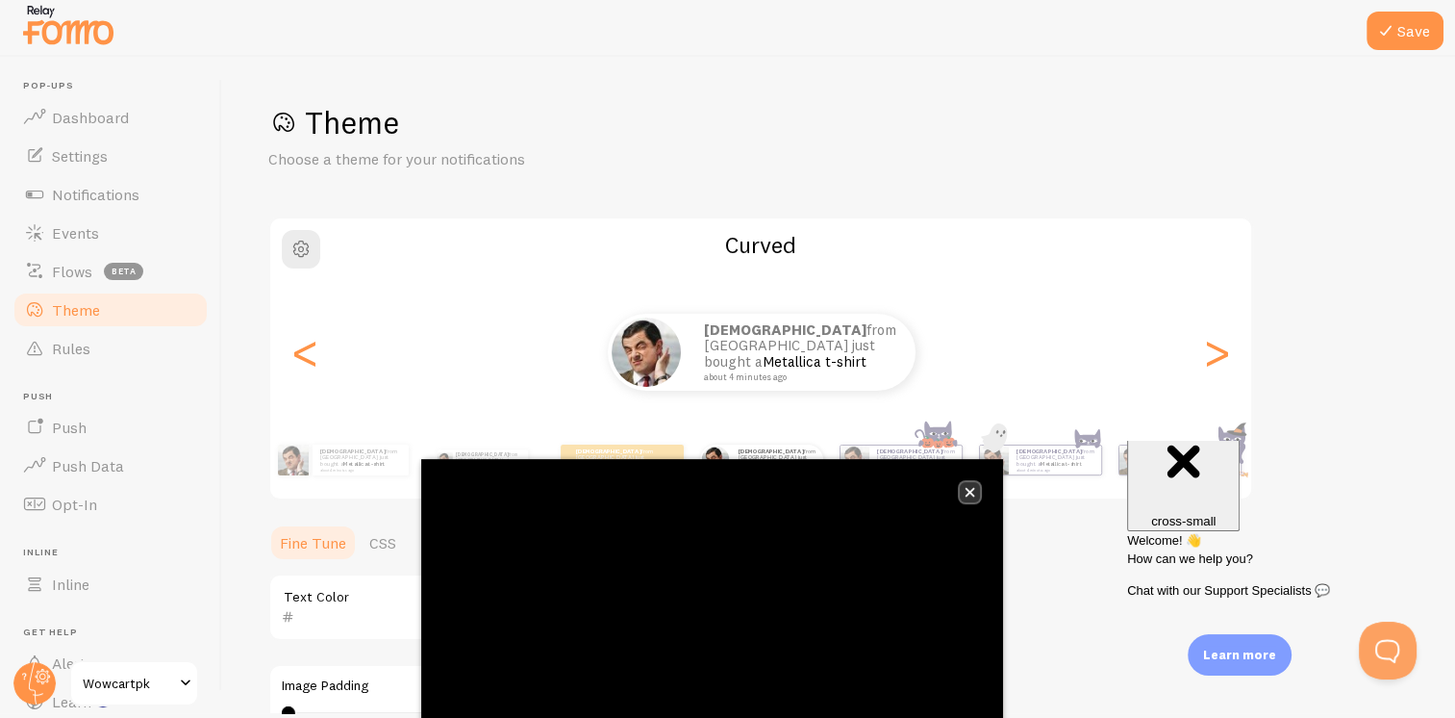
click at [965, 491] on icon "close," at bounding box center [970, 492] width 11 height 11
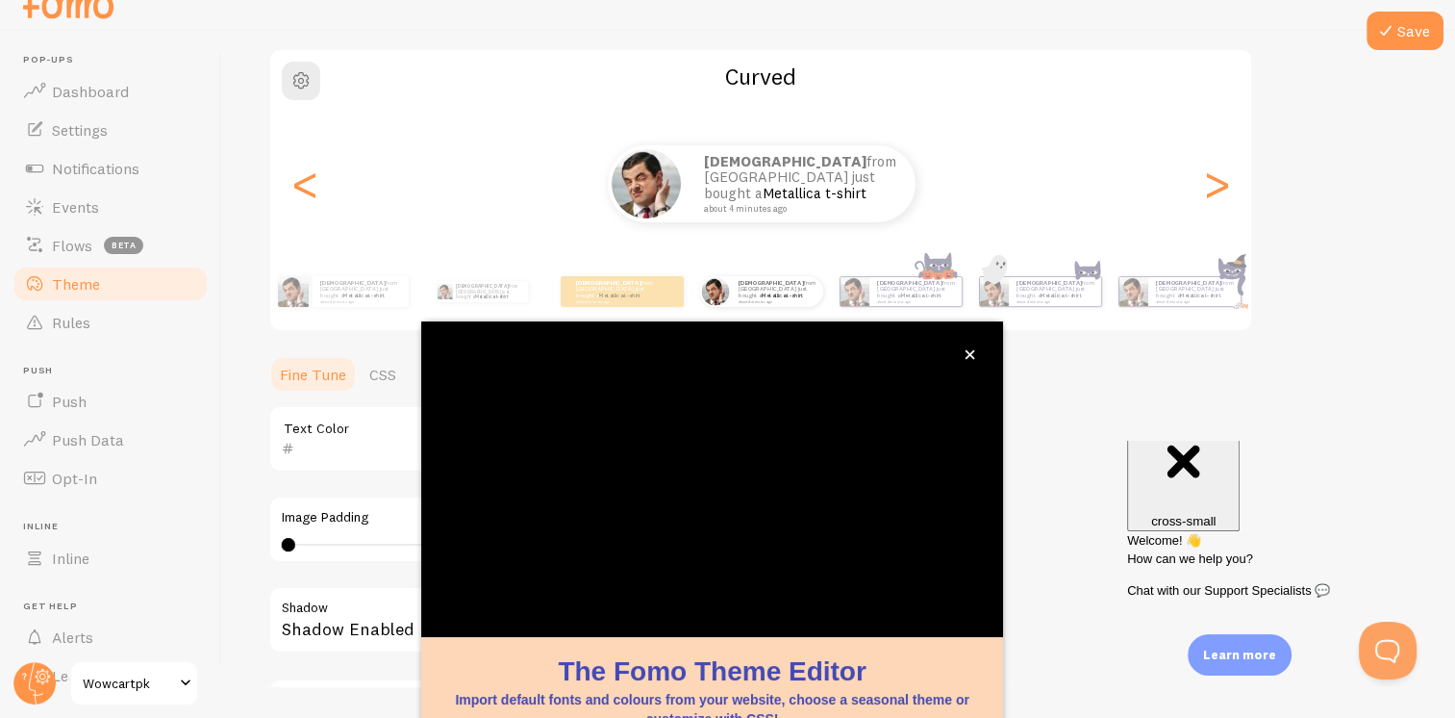
scroll to position [157, 0]
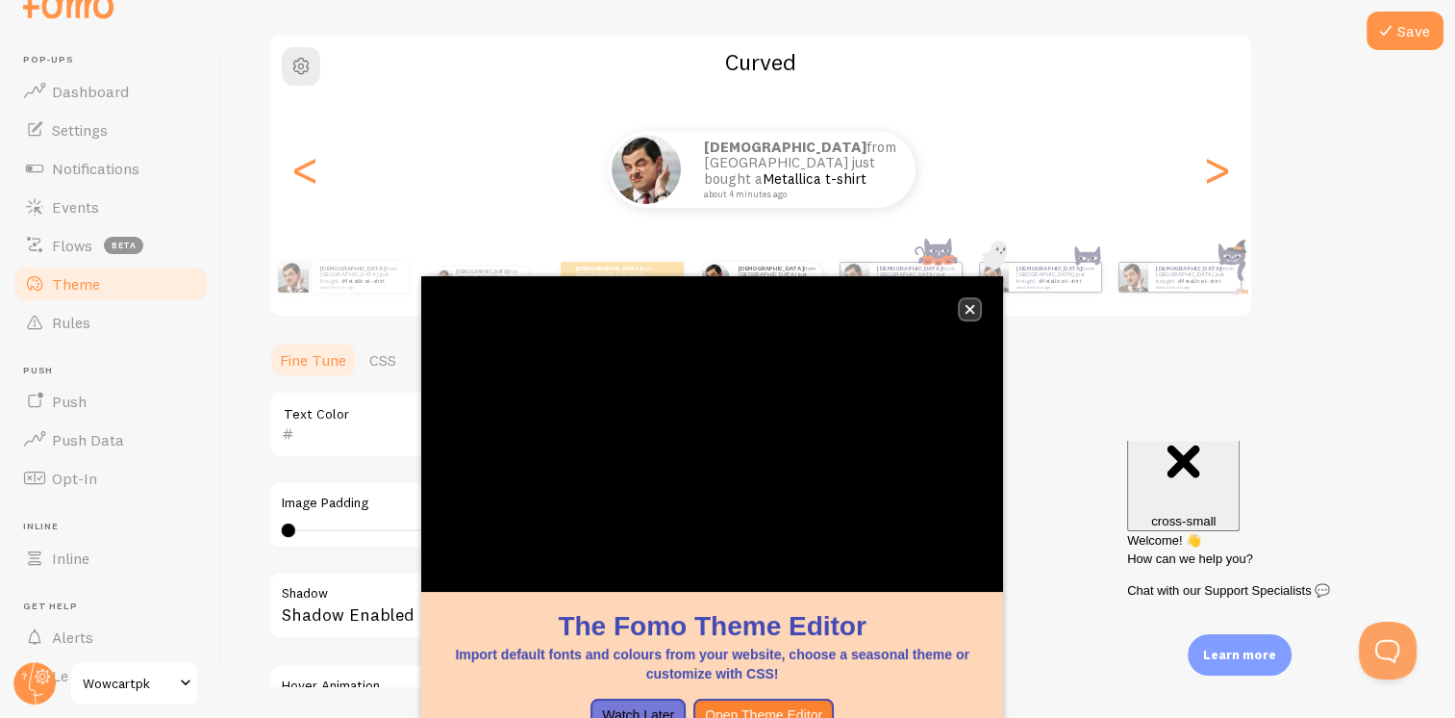
click at [967, 312] on icon "close," at bounding box center [971, 310] width 10 height 10
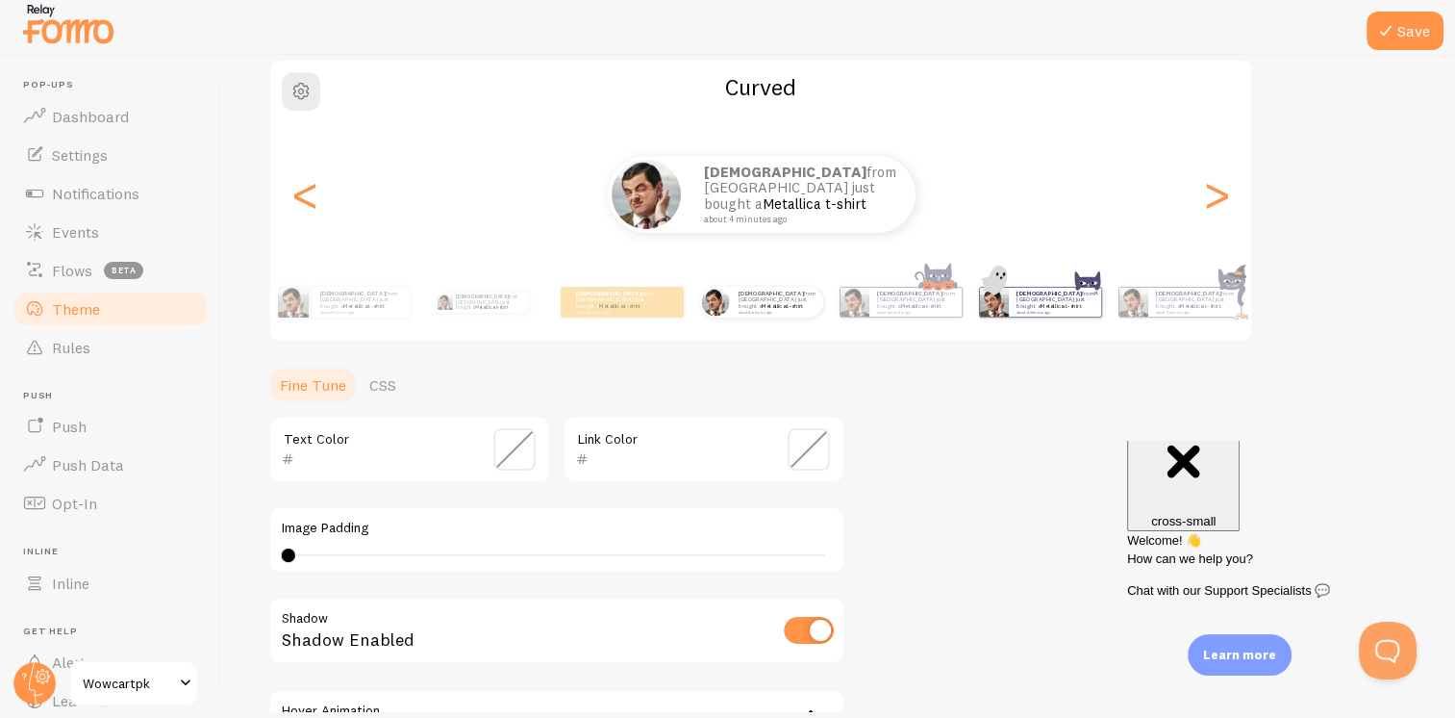
scroll to position [5, 0]
click at [1381, 33] on icon at bounding box center [1385, 30] width 23 height 23
click at [110, 190] on span "Notifications" at bounding box center [96, 194] width 88 height 19
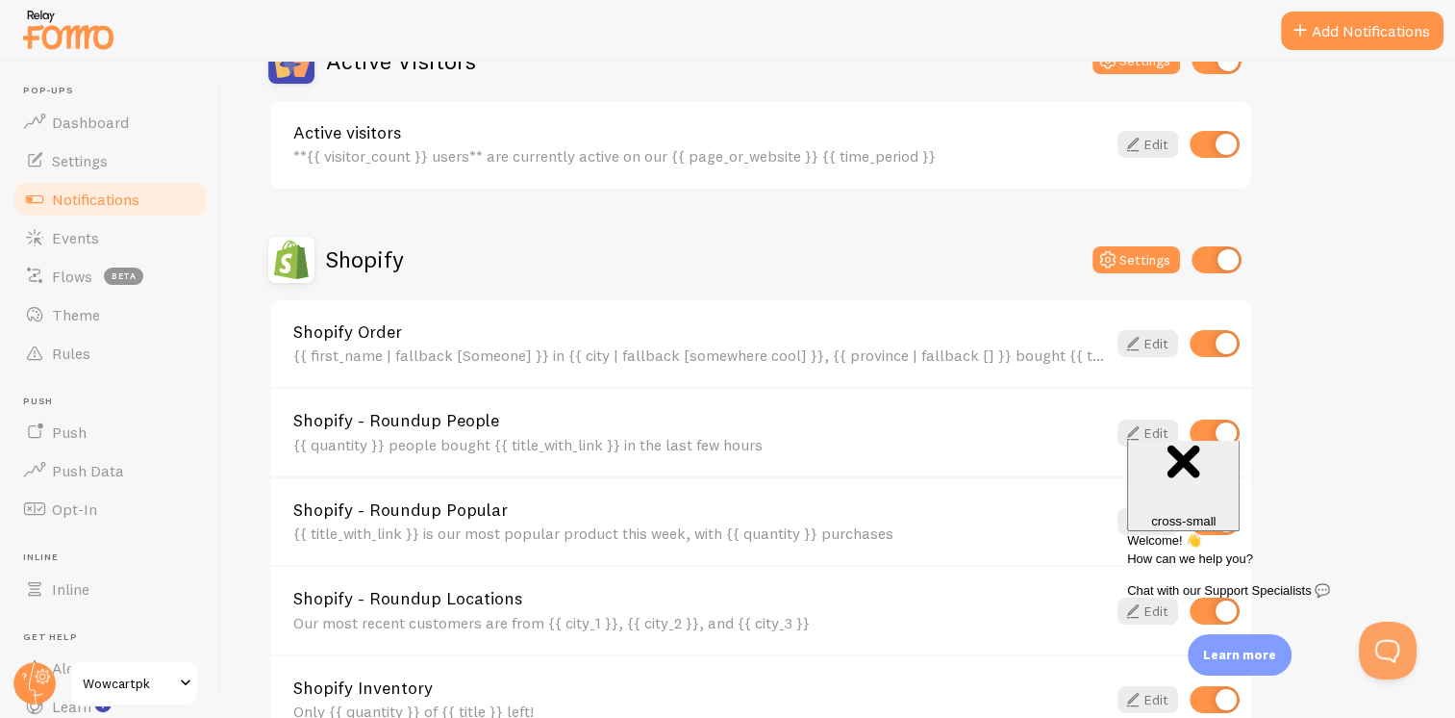
scroll to position [481, 0]
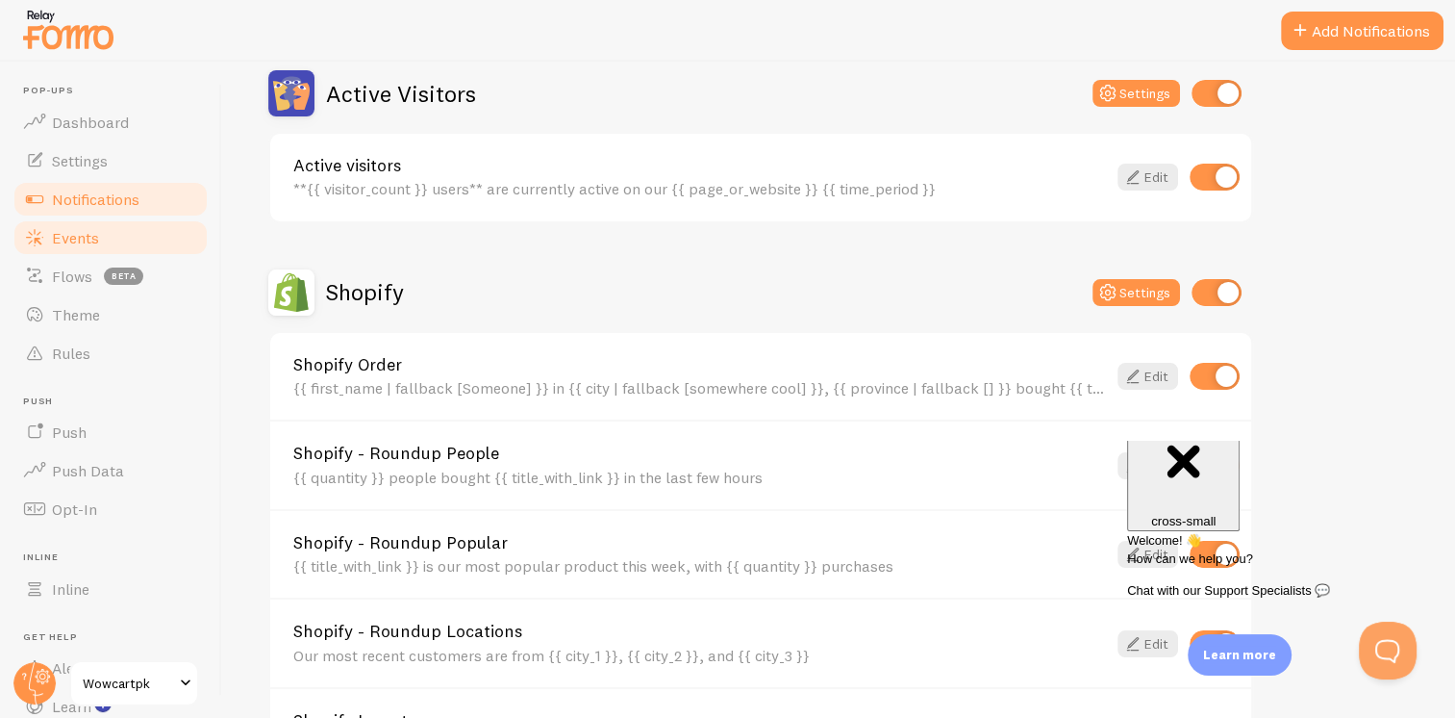
click at [88, 244] on span "Events" at bounding box center [75, 237] width 47 height 19
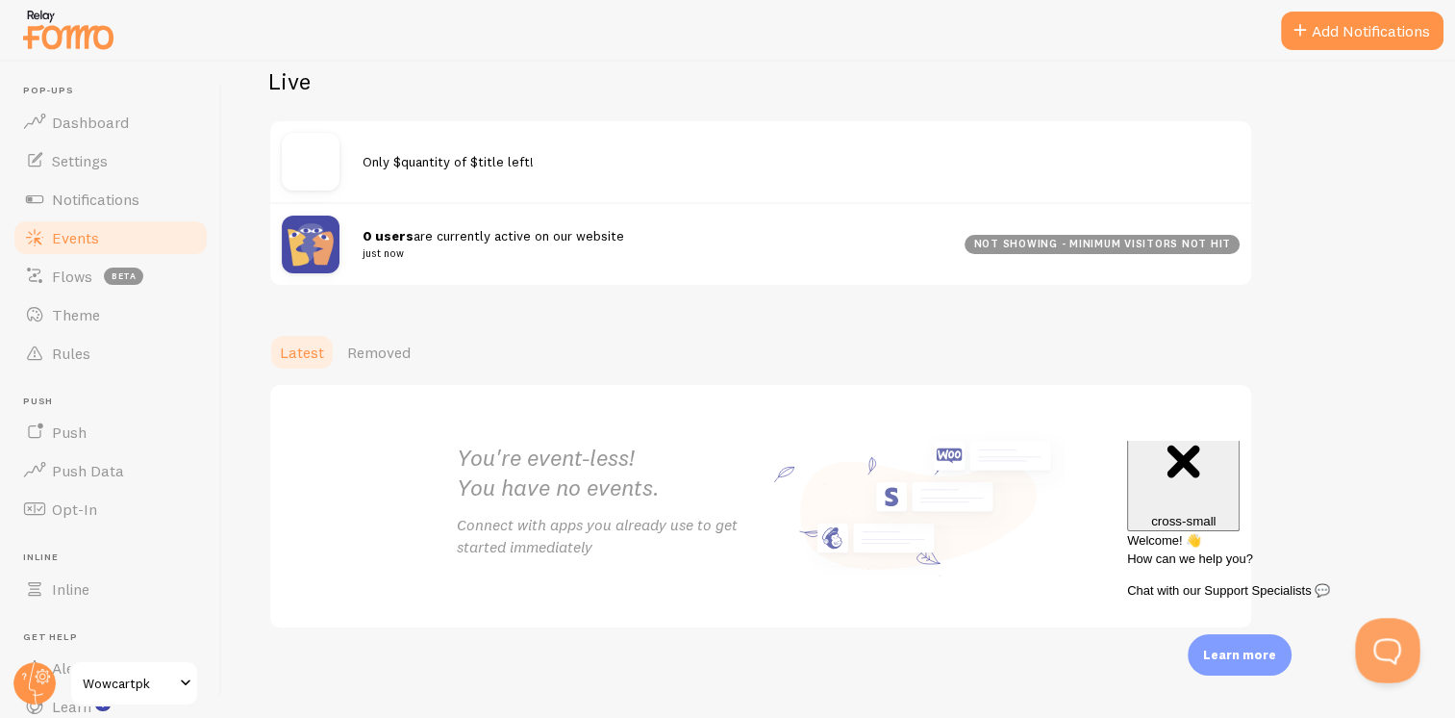
click at [1370, 637] on button "Open Beacon popover" at bounding box center [1384, 646] width 58 height 58
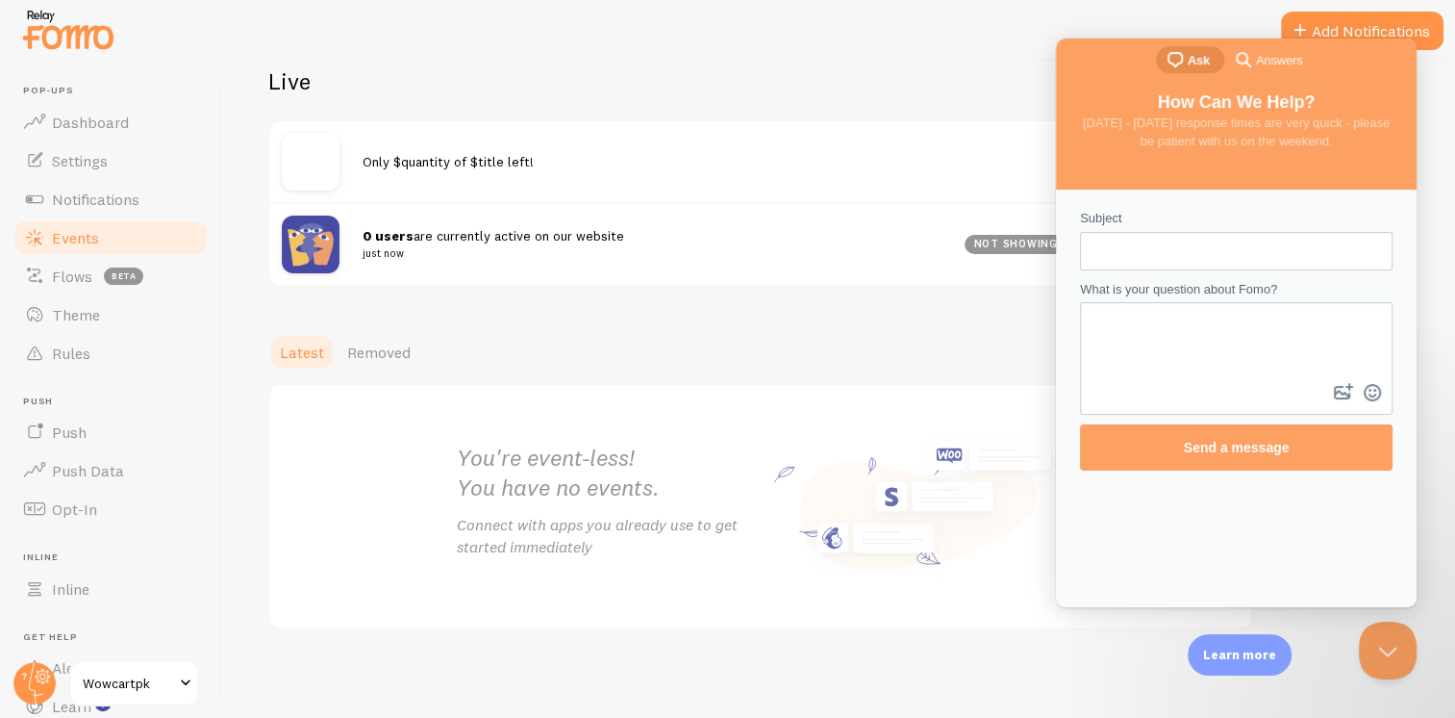
click at [1170, 352] on textarea "What is your question about Fomo?" at bounding box center [1236, 341] width 309 height 75
type textarea "turn it on on my store"
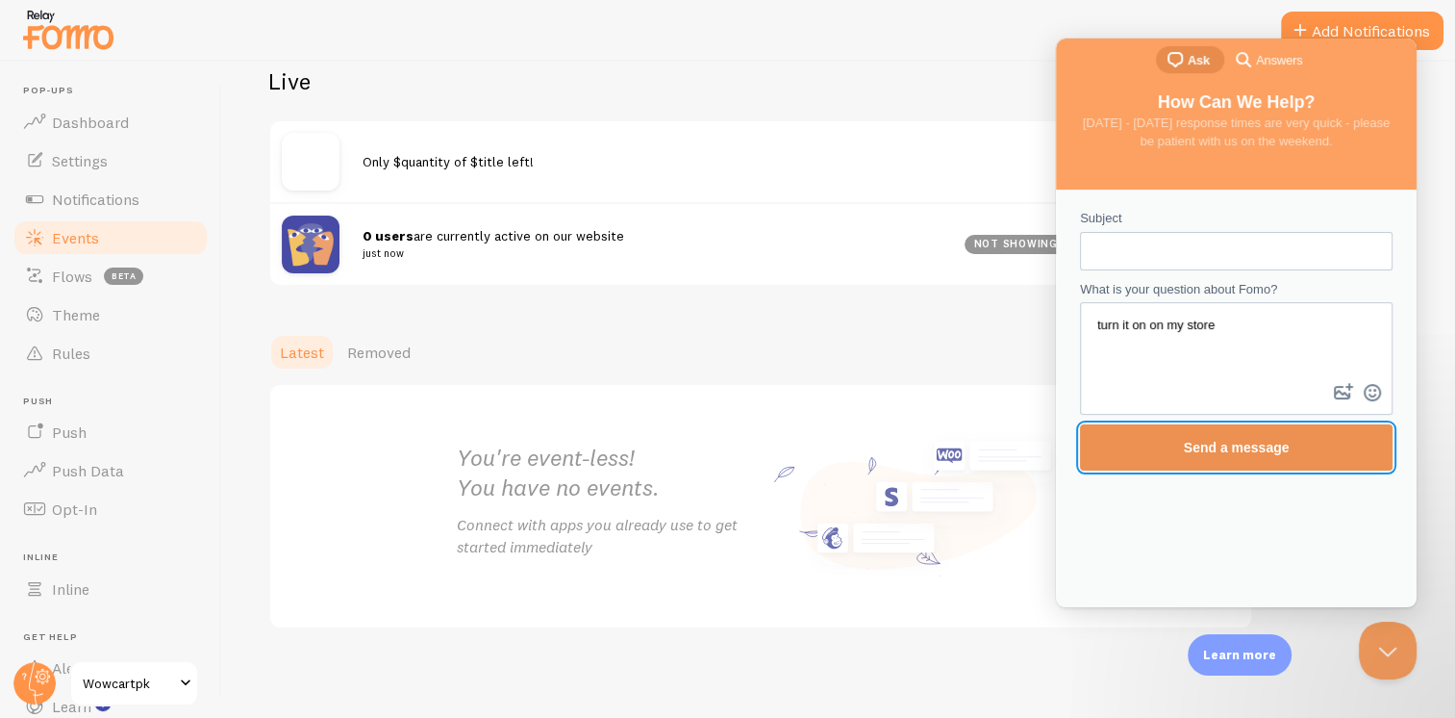
click at [1197, 450] on span "Send a message" at bounding box center [1237, 447] width 106 height 15
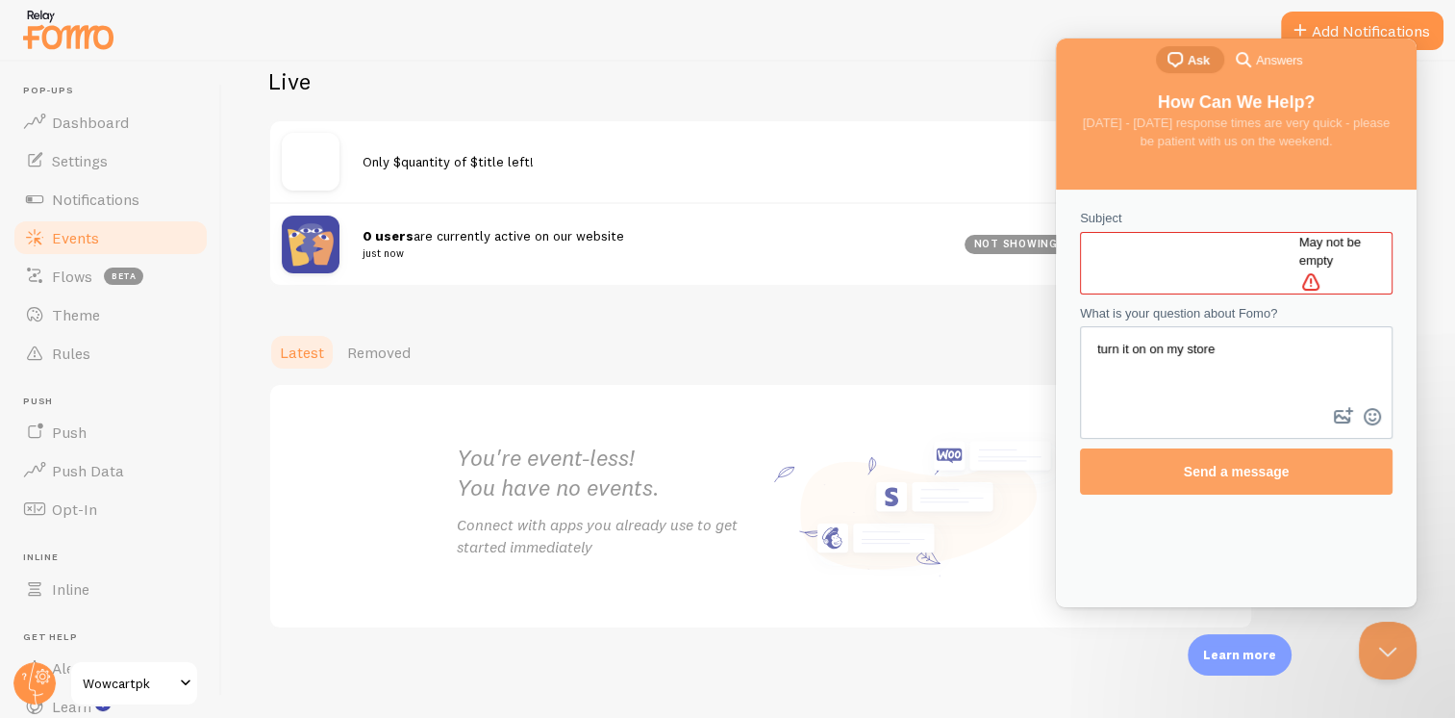
click at [1193, 245] on input "Subject" at bounding box center [1198, 262] width 204 height 35
type input "turn it on"
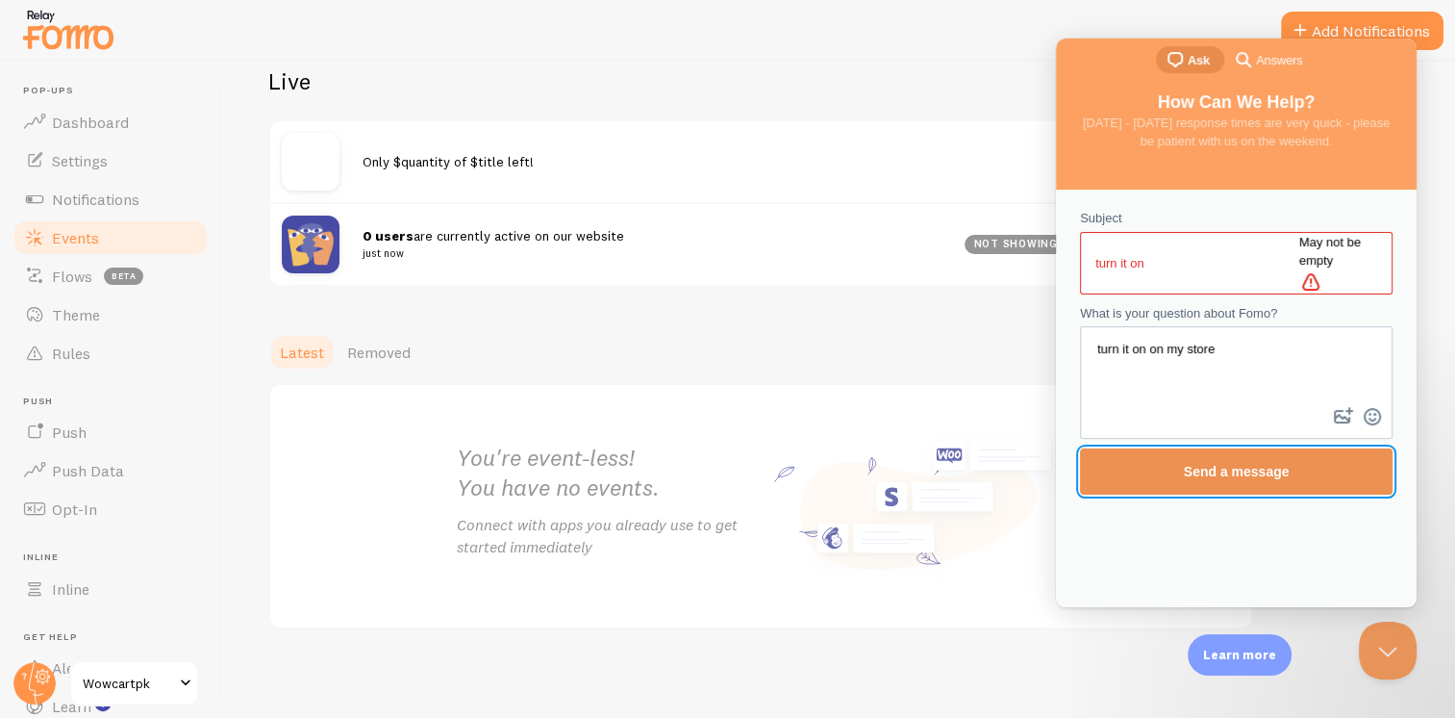
click at [1253, 464] on span "Send a message" at bounding box center [1237, 471] width 106 height 15
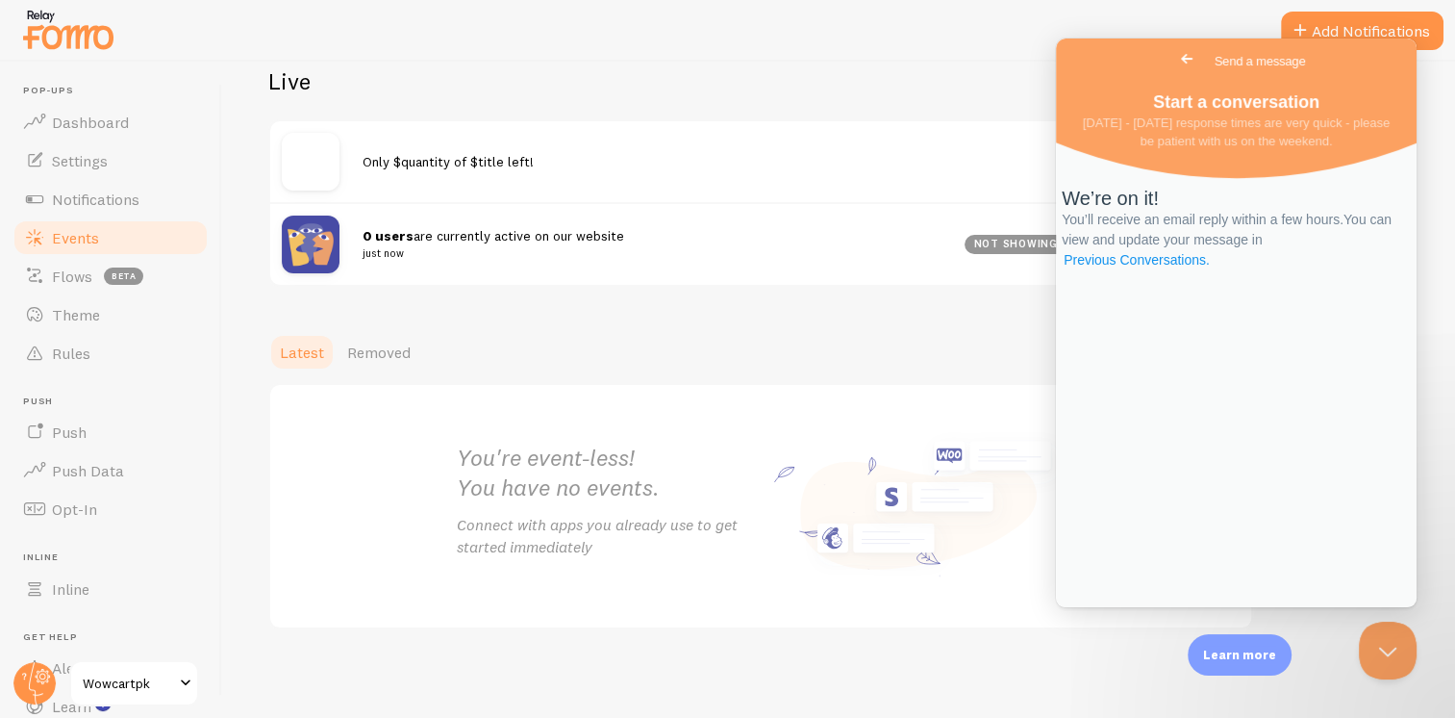
click at [1212, 270] on link "Previous Conversations ." at bounding box center [1137, 260] width 150 height 20
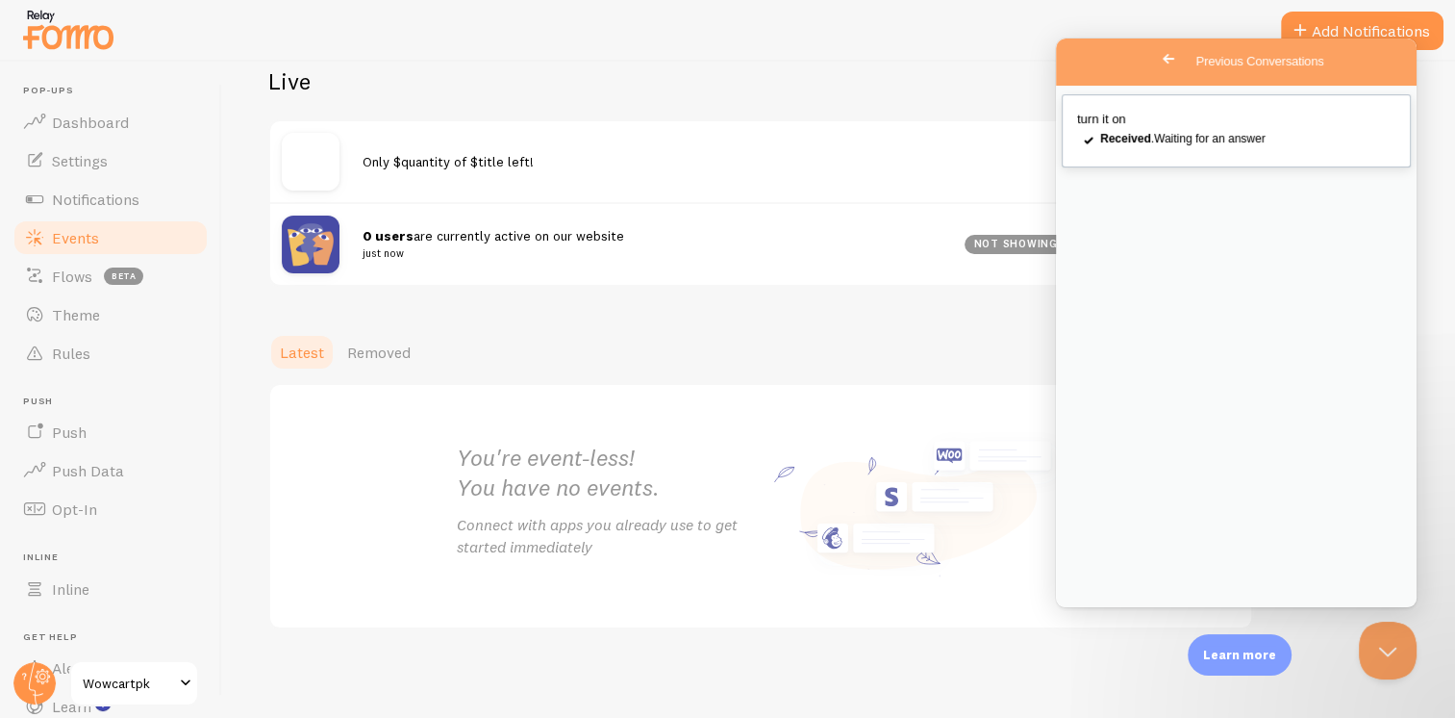
click at [1138, 166] on link "turn it on checkmark Received . Waiting for an answer" at bounding box center [1236, 130] width 349 height 73
click at [1096, 617] on button "Close" at bounding box center [1078, 629] width 35 height 25
click at [99, 164] on span "Settings" at bounding box center [80, 160] width 56 height 19
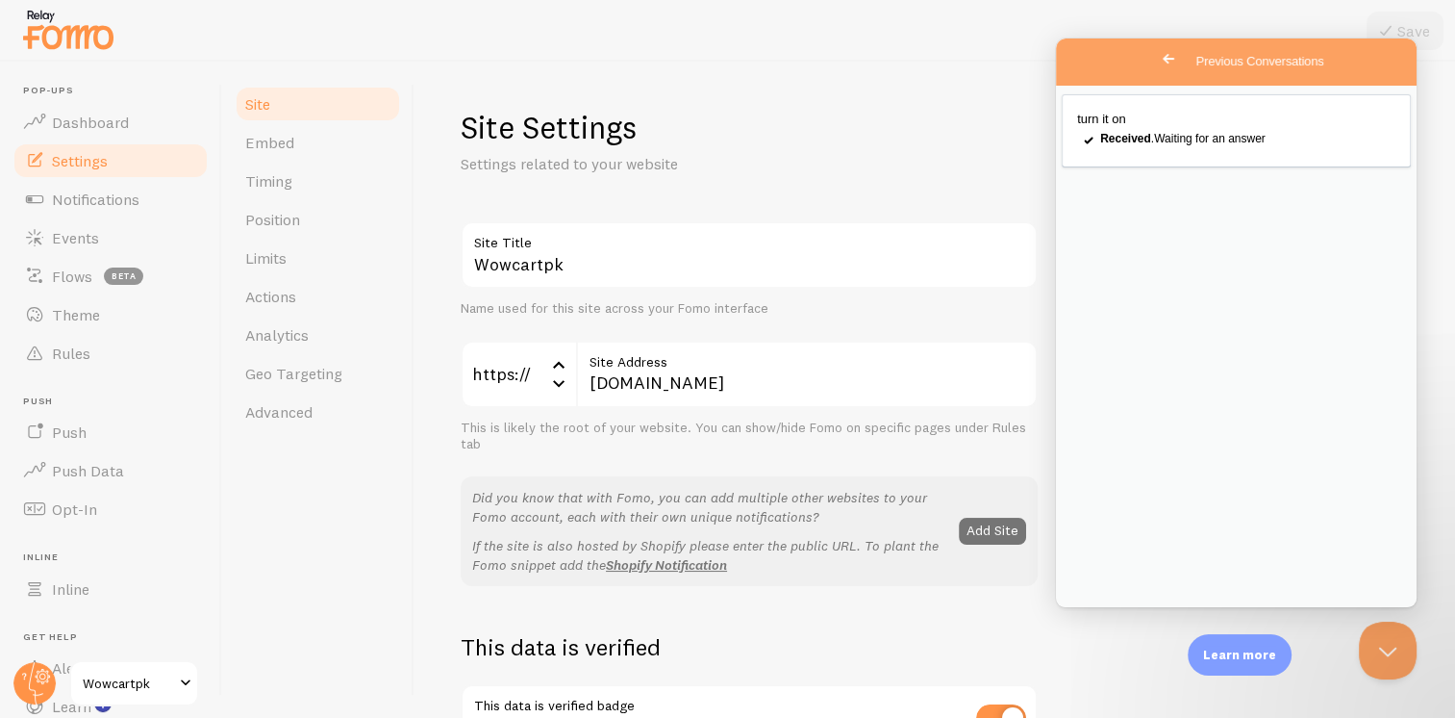
click at [1023, 119] on h1 "Site Settings" at bounding box center [749, 127] width 577 height 39
click at [1157, 63] on span "Go back" at bounding box center [1168, 58] width 23 height 23
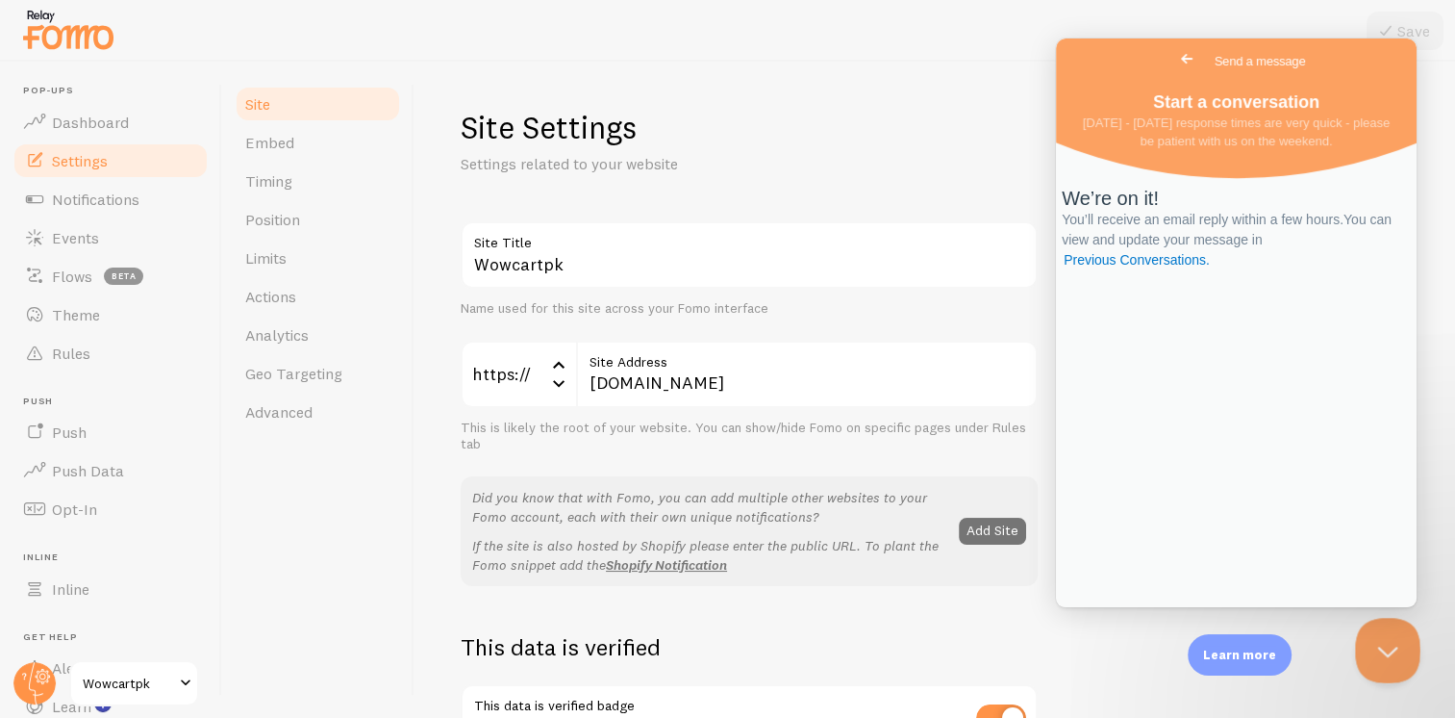
click at [1397, 630] on button "Close Beacon popover" at bounding box center [1384, 646] width 58 height 58
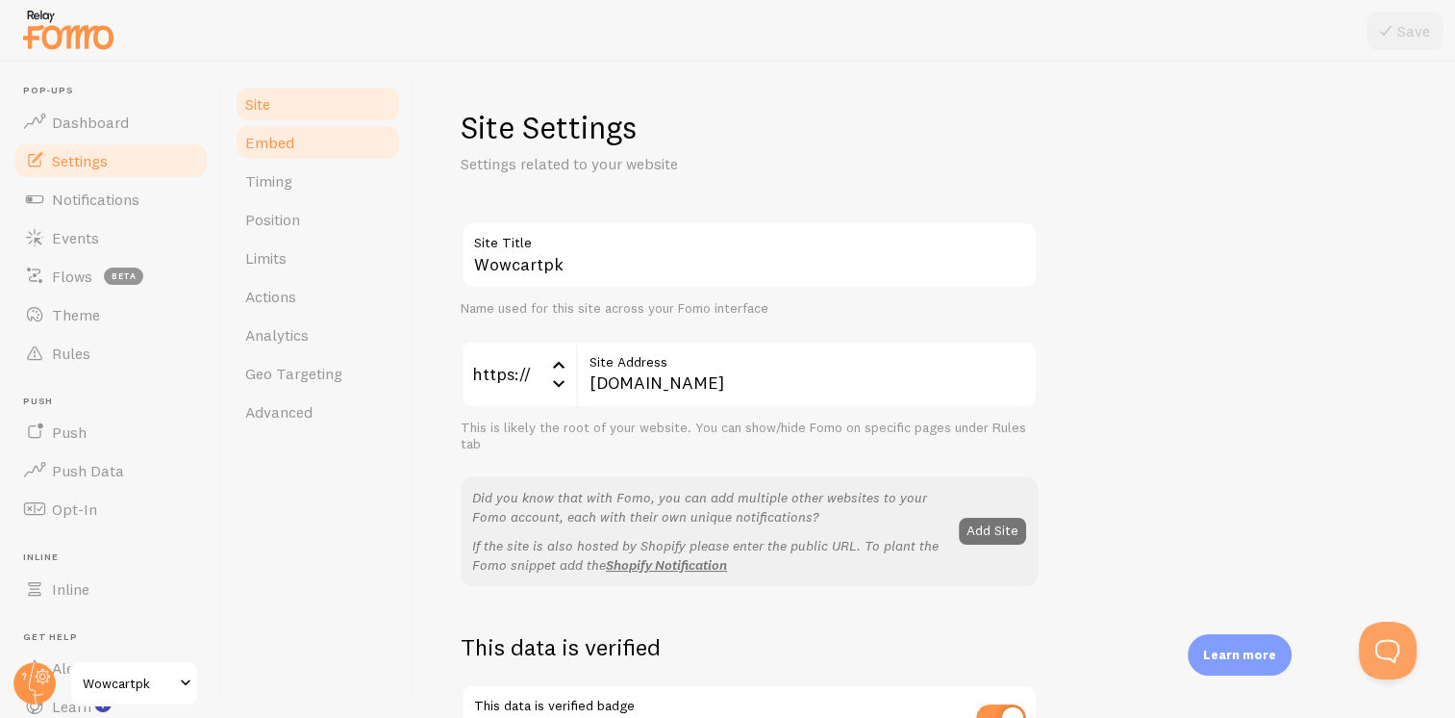
click at [285, 148] on span "Embed" at bounding box center [269, 142] width 49 height 19
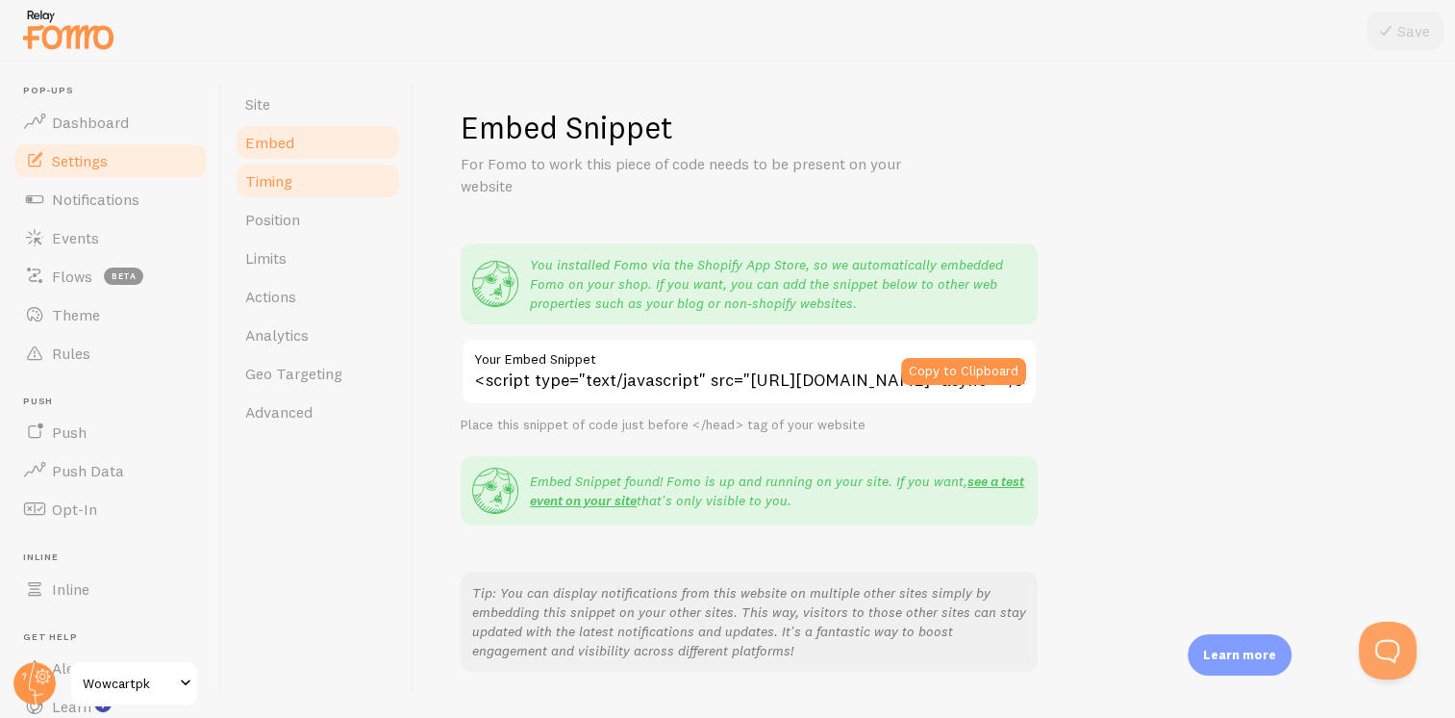
click at [331, 183] on link "Timing" at bounding box center [318, 181] width 168 height 38
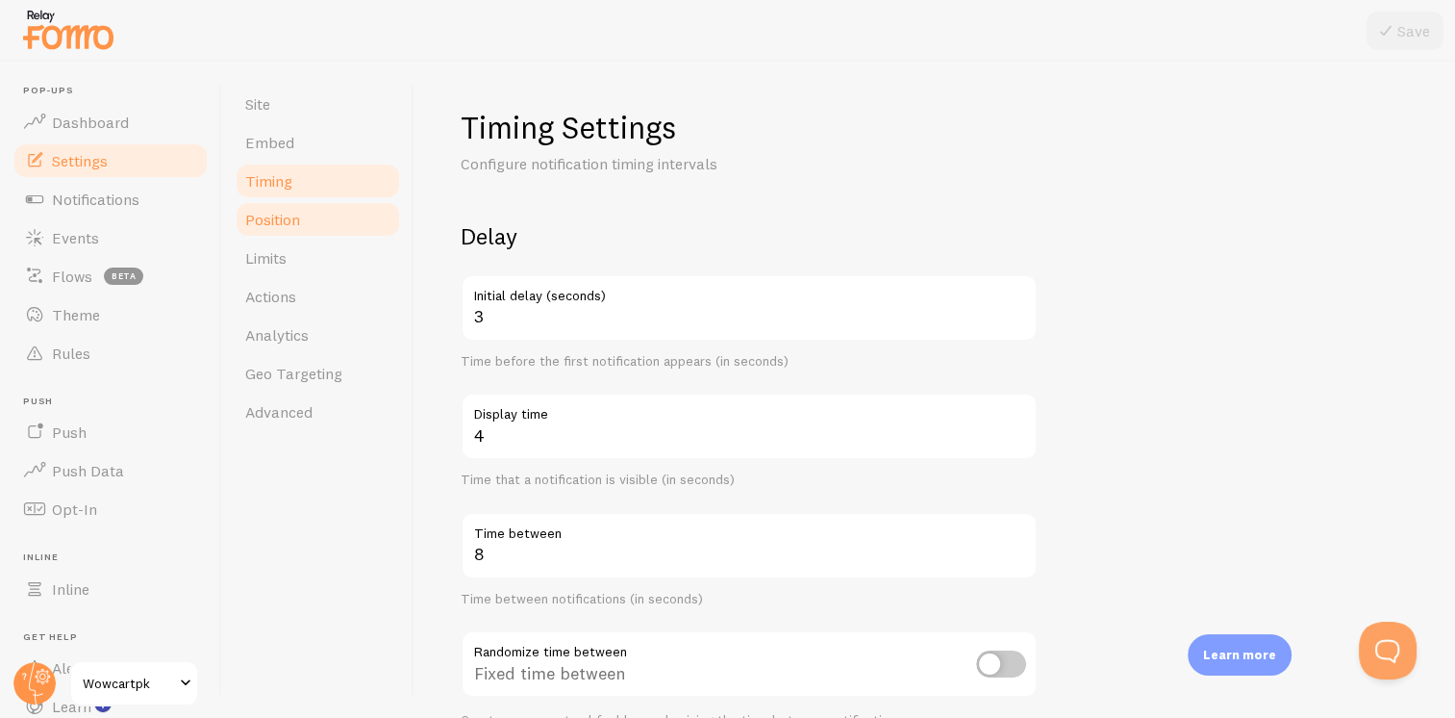
click at [319, 220] on link "Position" at bounding box center [318, 219] width 168 height 38
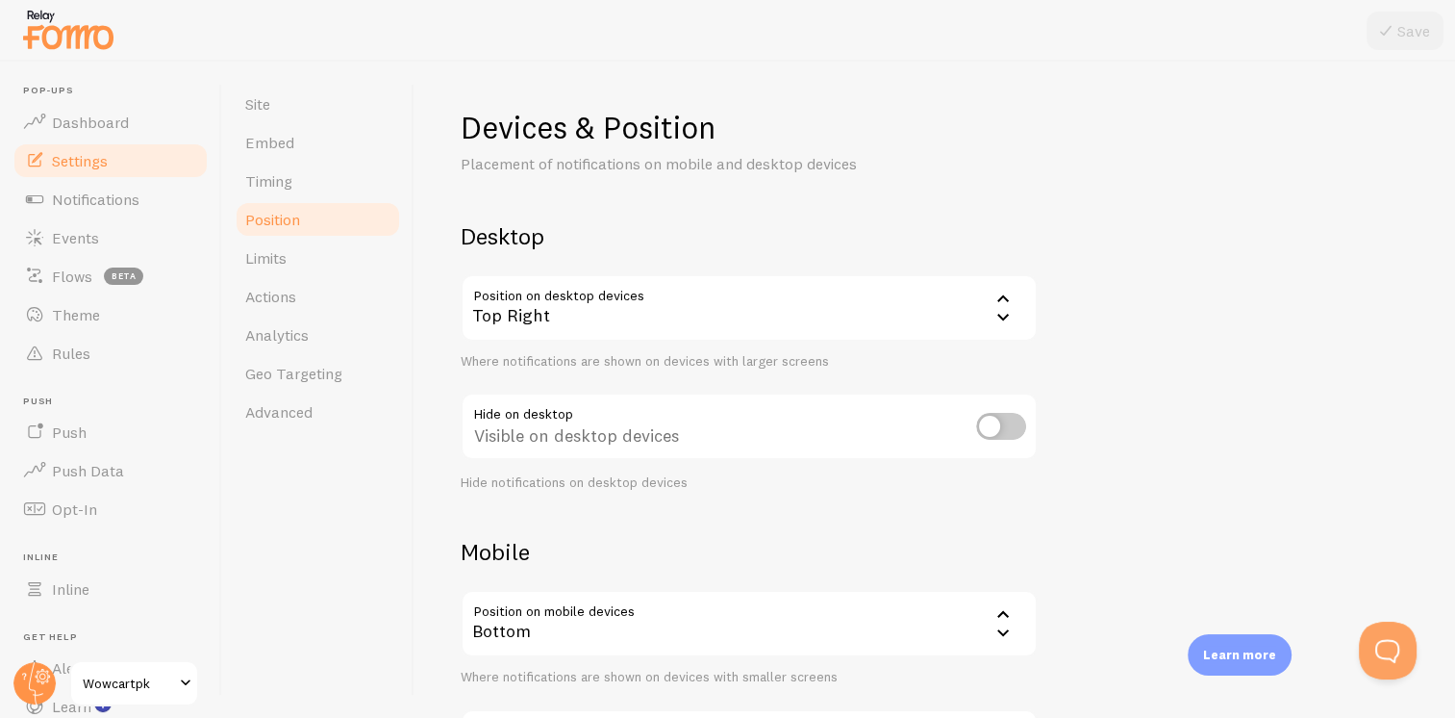
click at [678, 297] on div "Top Right" at bounding box center [749, 307] width 577 height 67
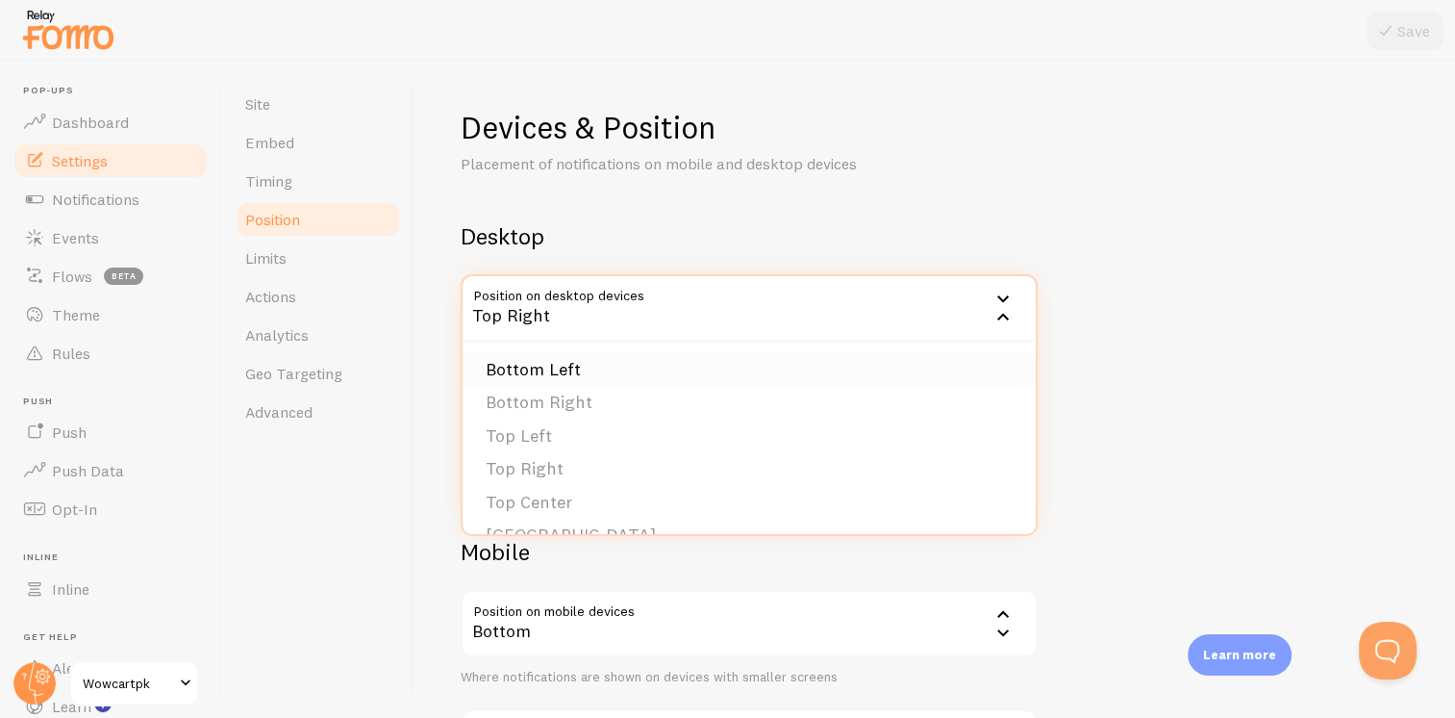
click at [579, 369] on li "Bottom Left" at bounding box center [749, 370] width 573 height 34
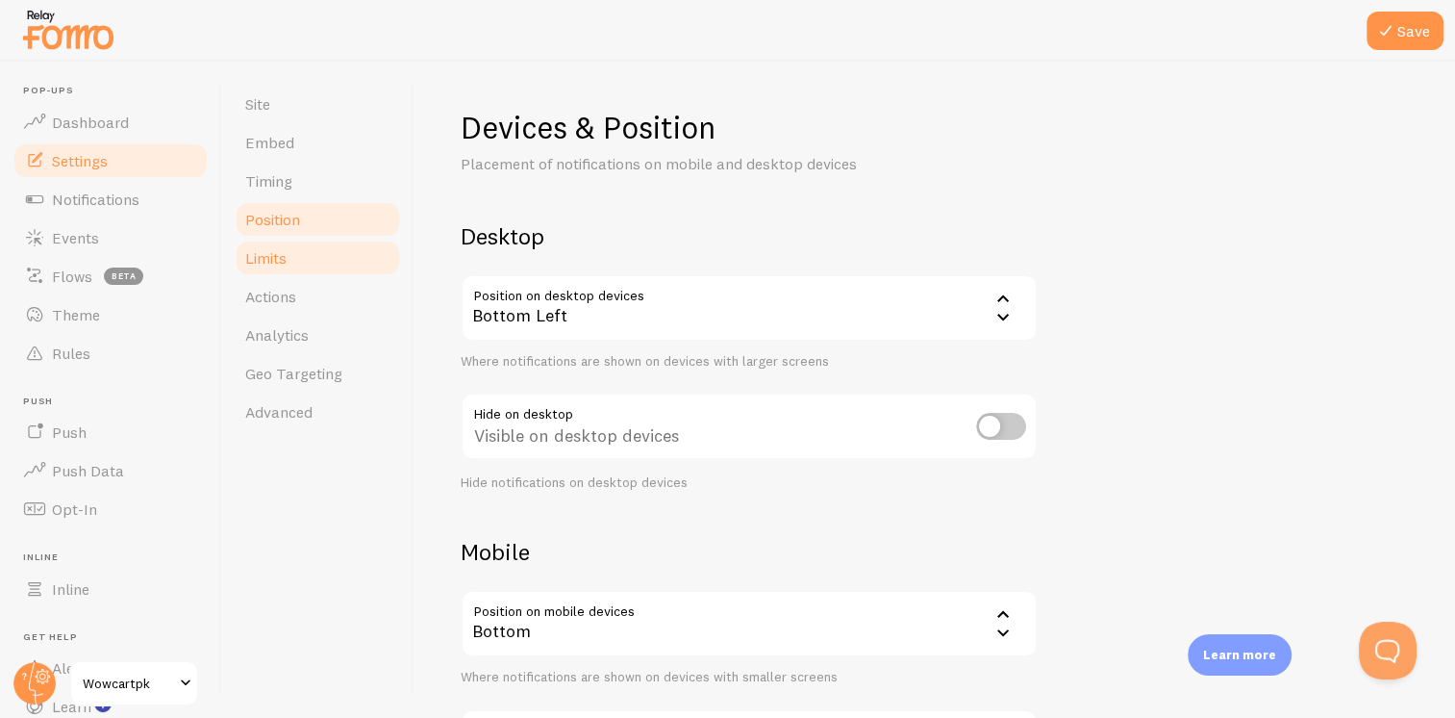
click at [304, 267] on link "Limits" at bounding box center [318, 258] width 168 height 38
click at [298, 307] on link "Actions" at bounding box center [318, 296] width 168 height 38
click at [1398, 37] on button "Save" at bounding box center [1405, 31] width 77 height 38
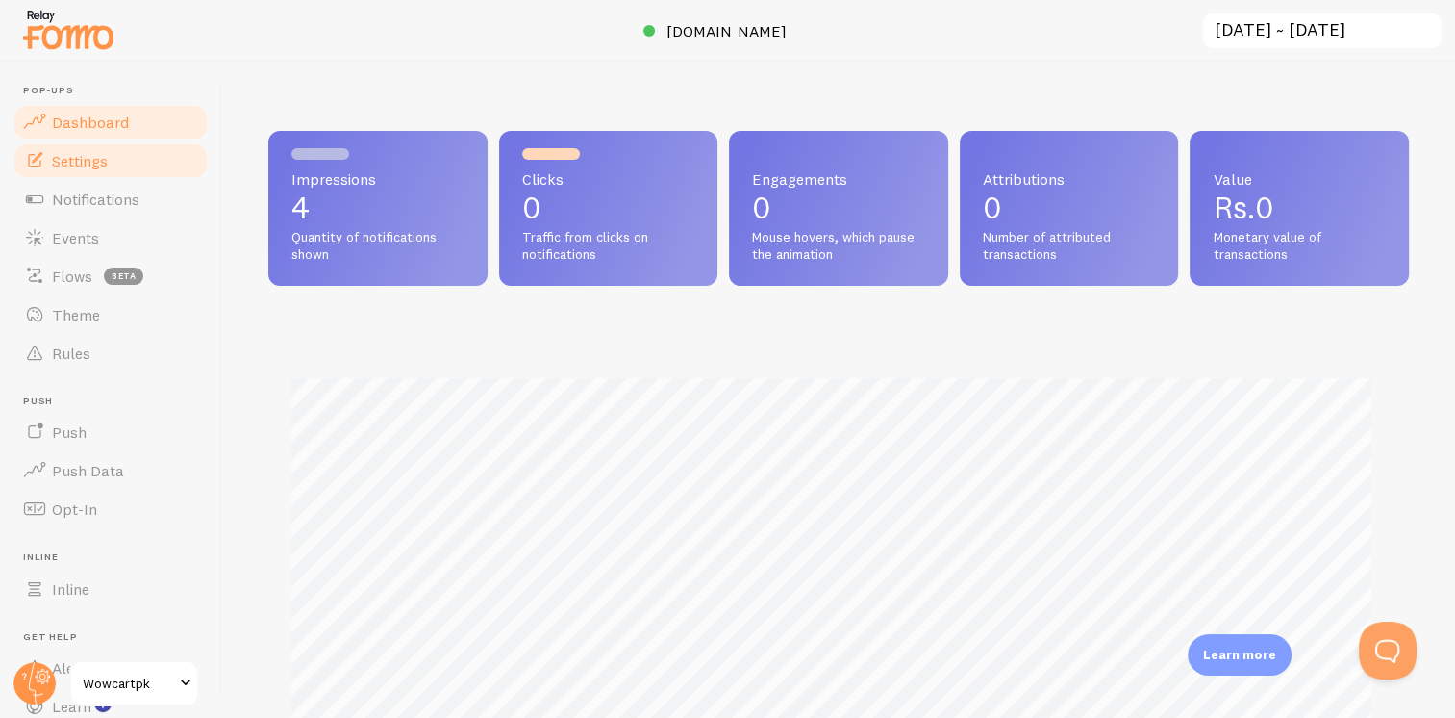
click at [77, 164] on span "Settings" at bounding box center [80, 160] width 56 height 19
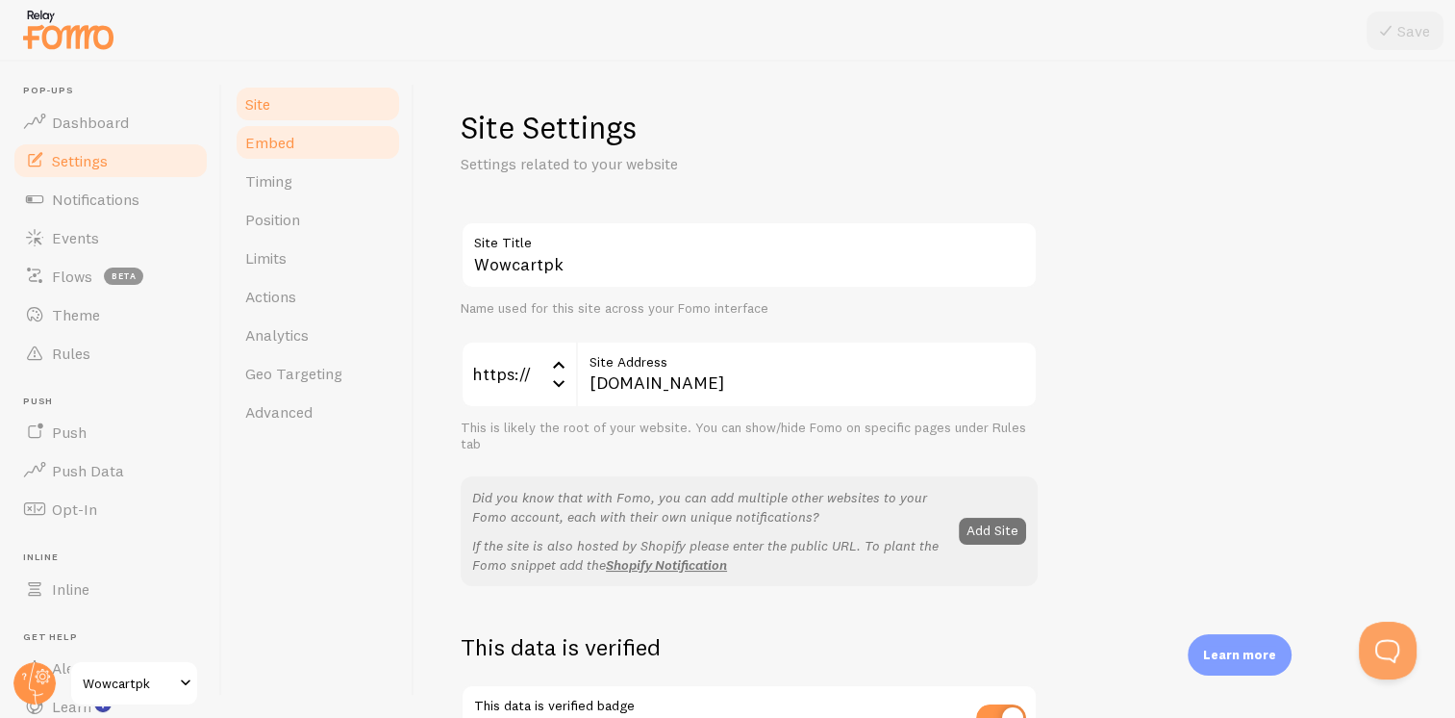
click at [266, 154] on link "Embed" at bounding box center [318, 142] width 168 height 38
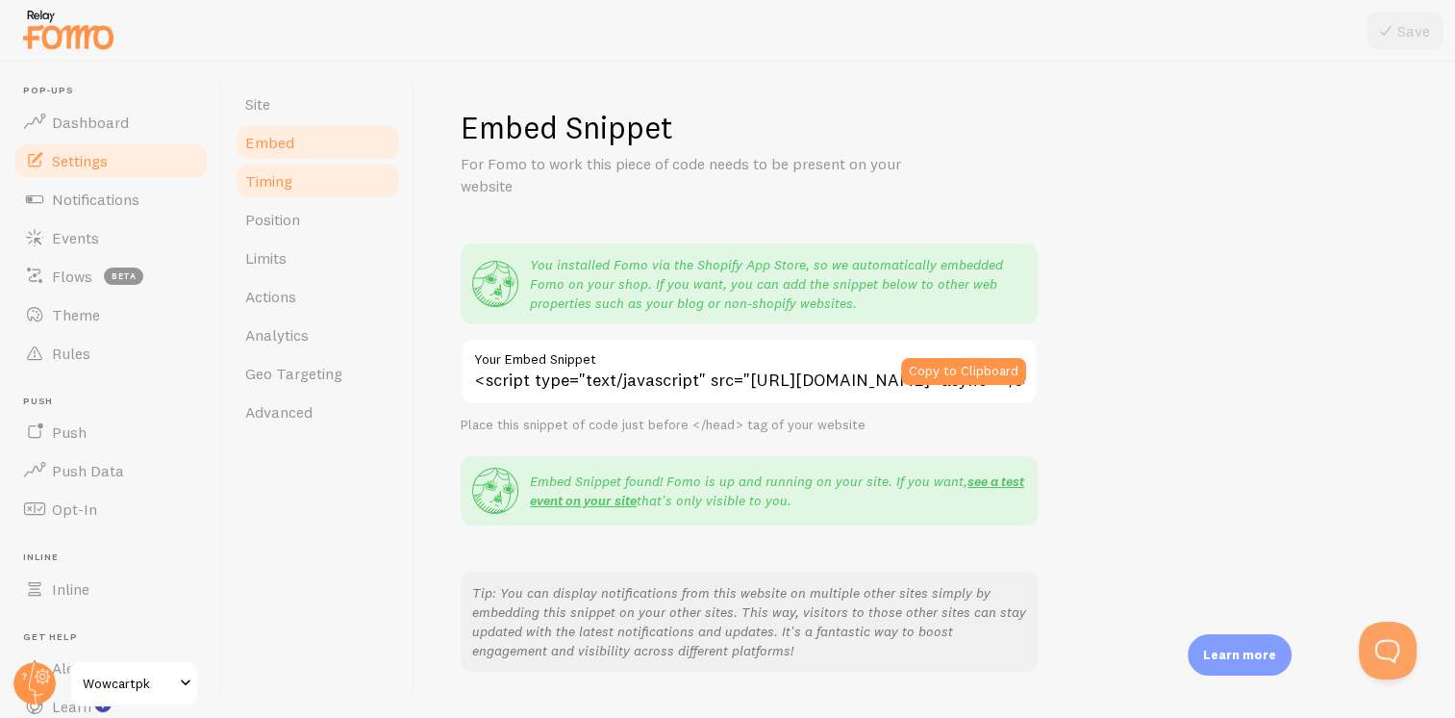
click at [271, 194] on link "Timing" at bounding box center [318, 181] width 168 height 38
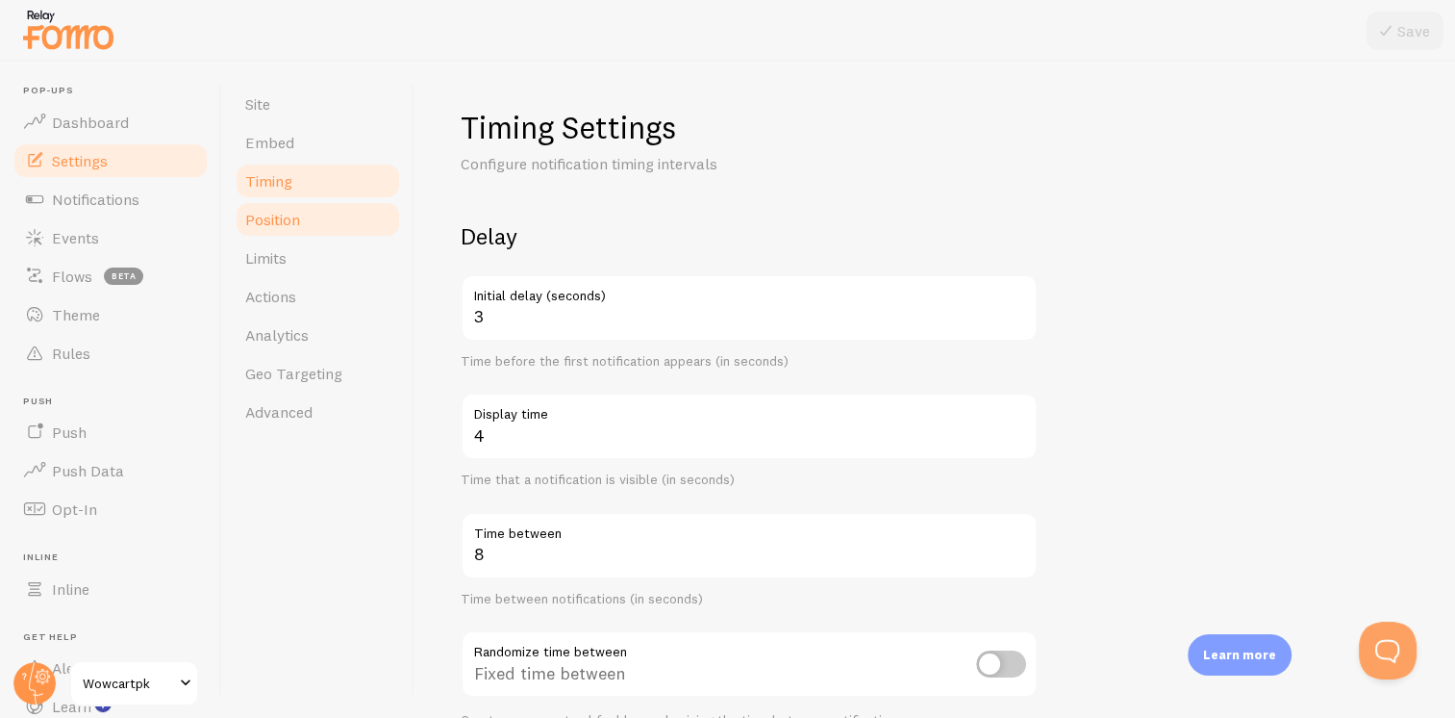
click at [271, 217] on span "Position" at bounding box center [272, 219] width 55 height 19
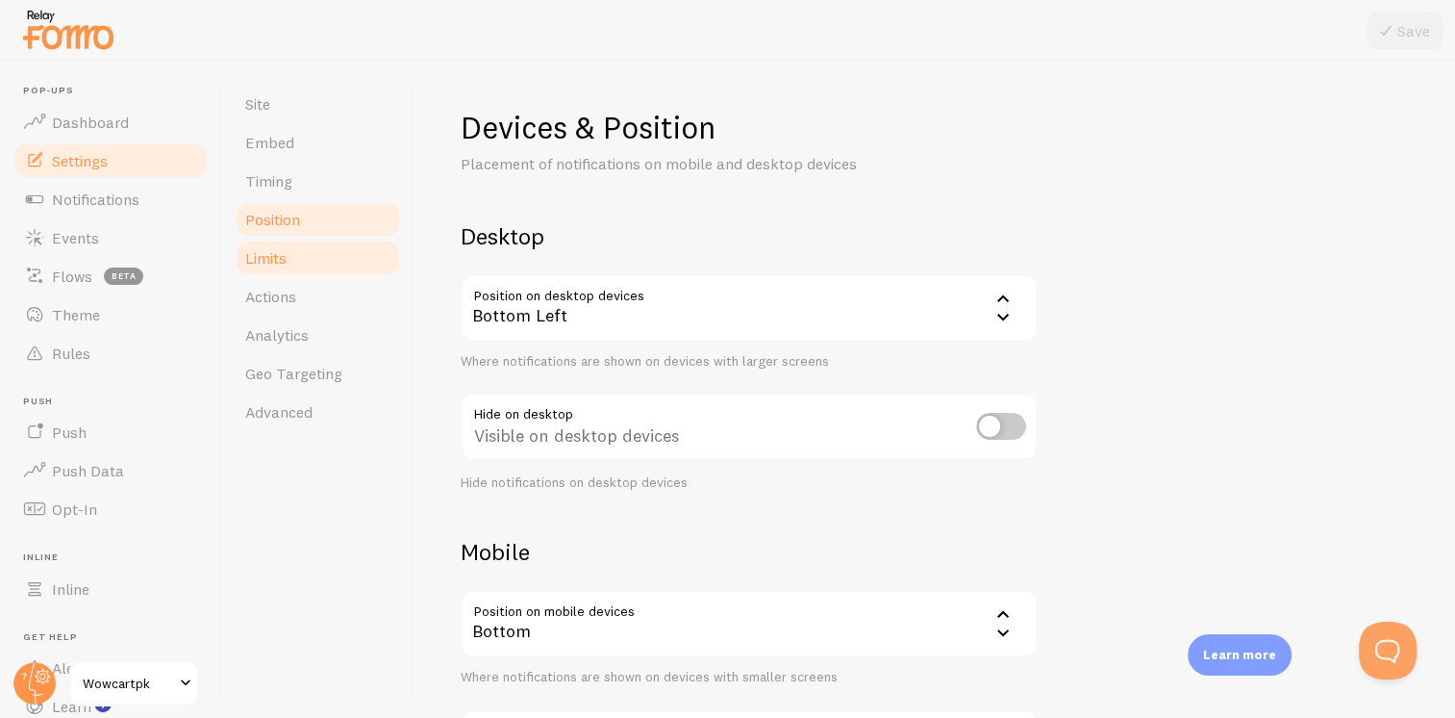
click at [272, 252] on span "Limits" at bounding box center [265, 257] width 41 height 19
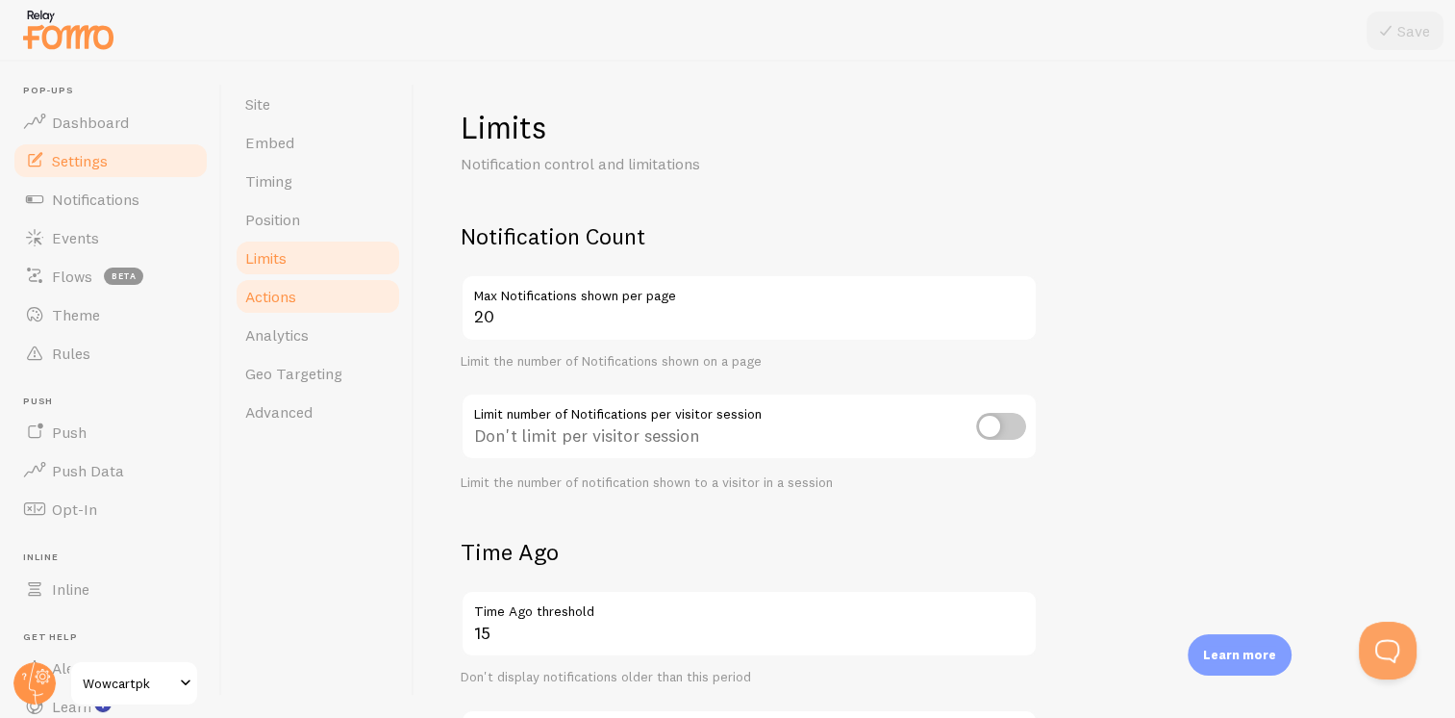
click at [273, 290] on span "Actions" at bounding box center [270, 296] width 51 height 19
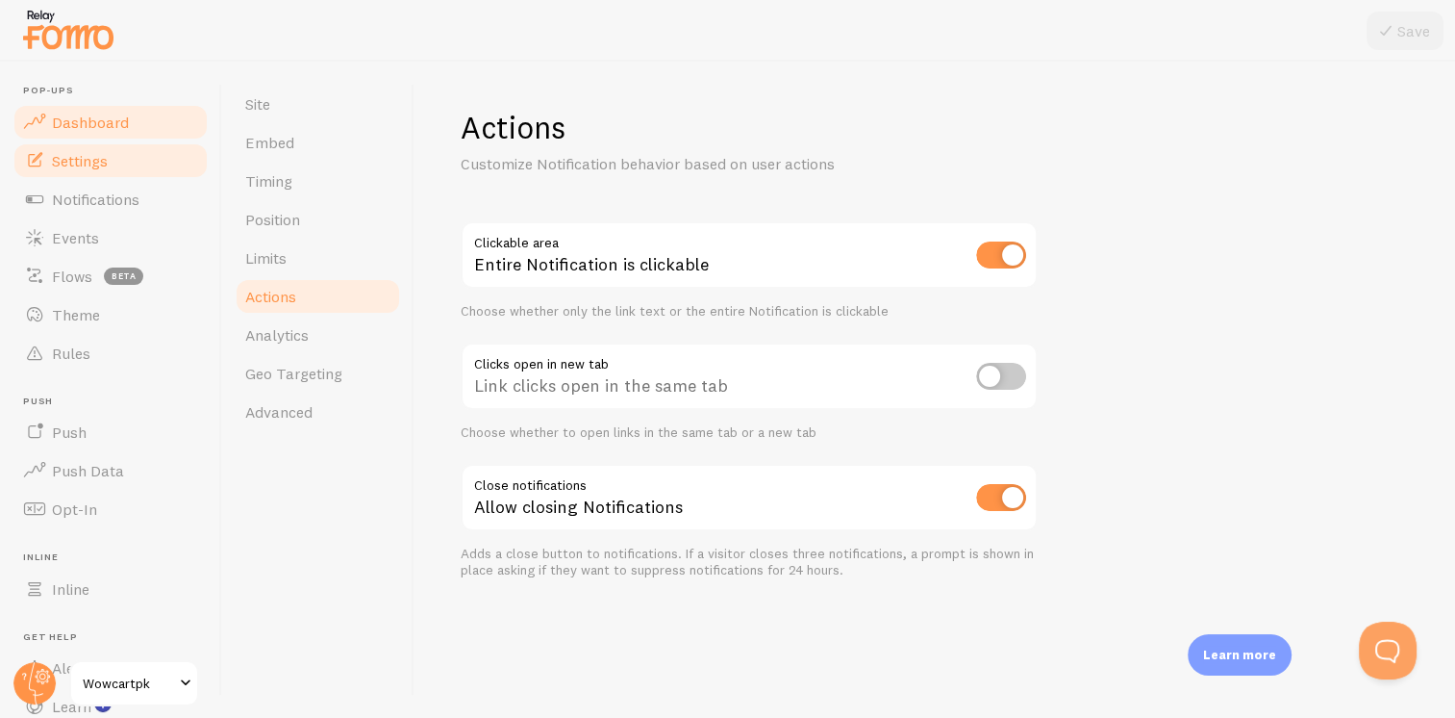
click at [103, 121] on span "Dashboard" at bounding box center [90, 122] width 77 height 19
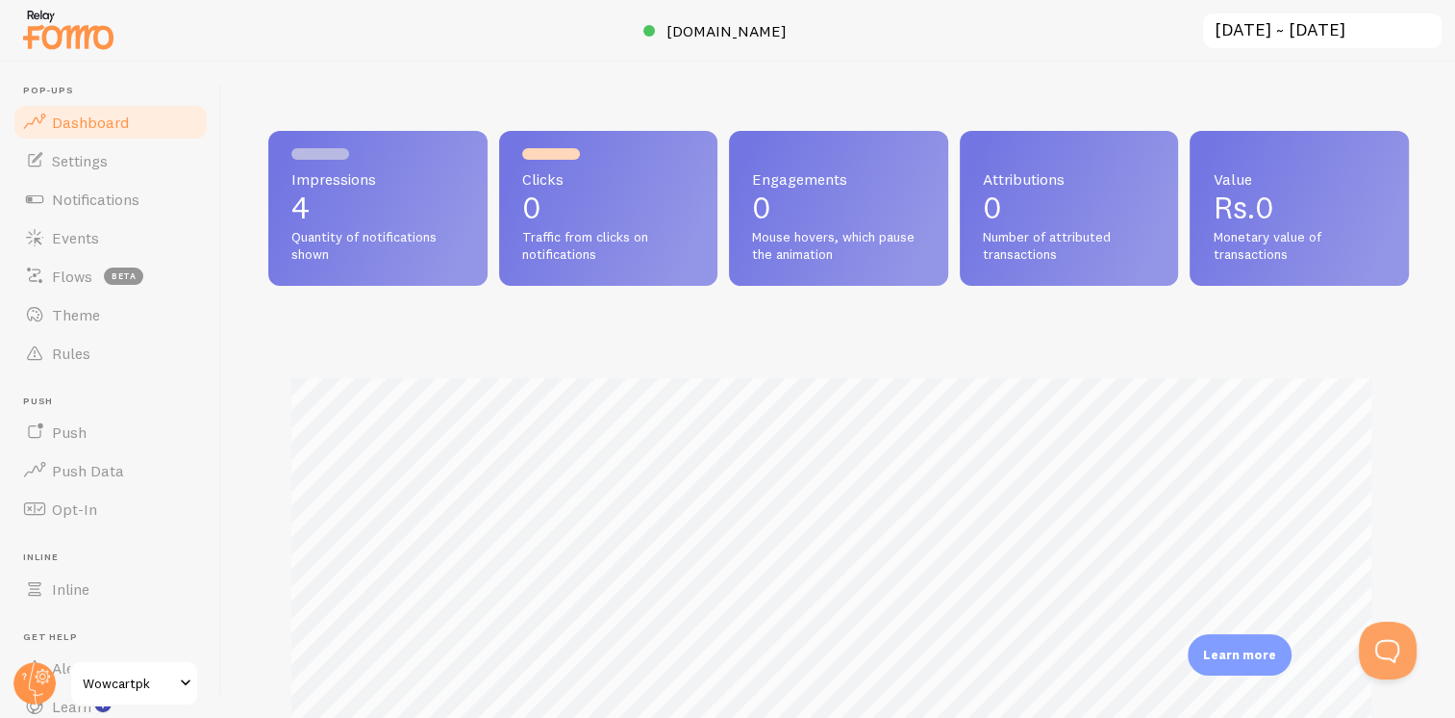
scroll to position [505, 1125]
click at [88, 163] on span "Settings" at bounding box center [80, 160] width 56 height 19
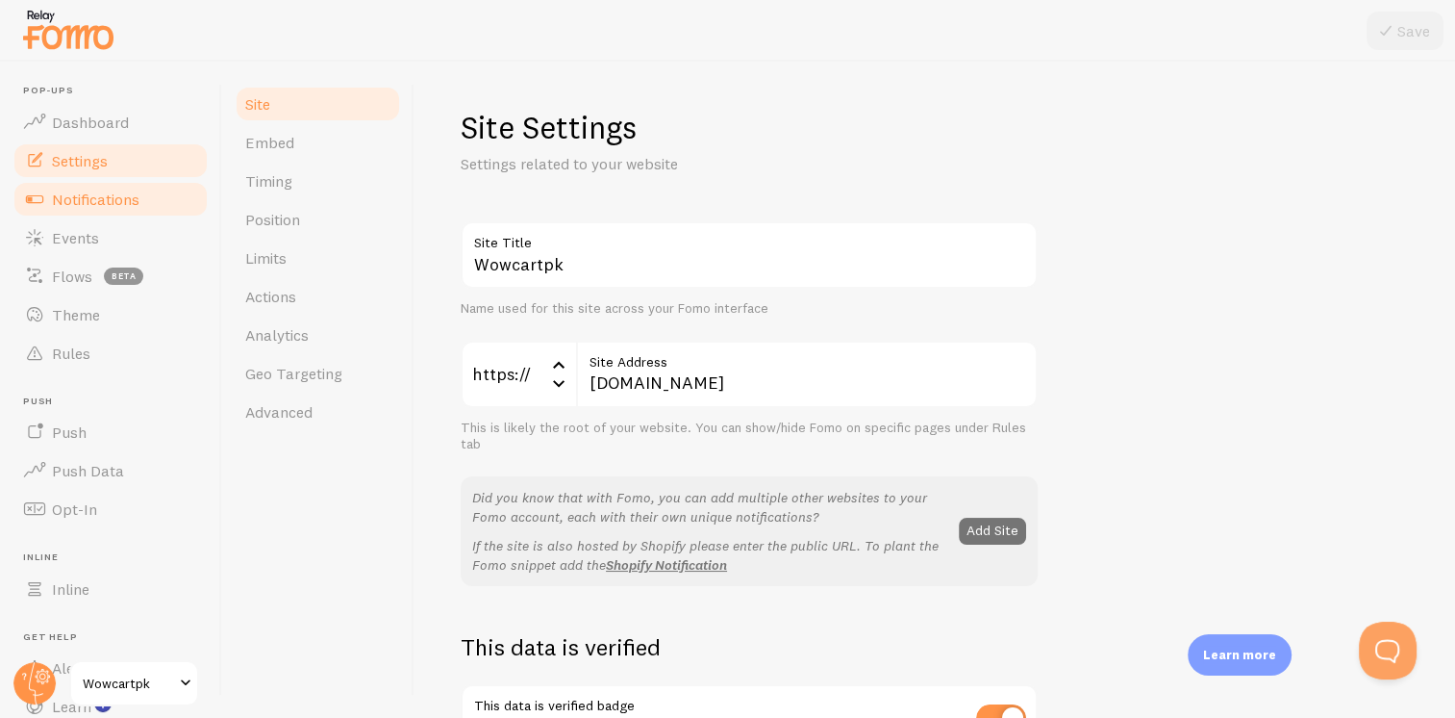
click at [87, 200] on span "Notifications" at bounding box center [96, 198] width 88 height 19
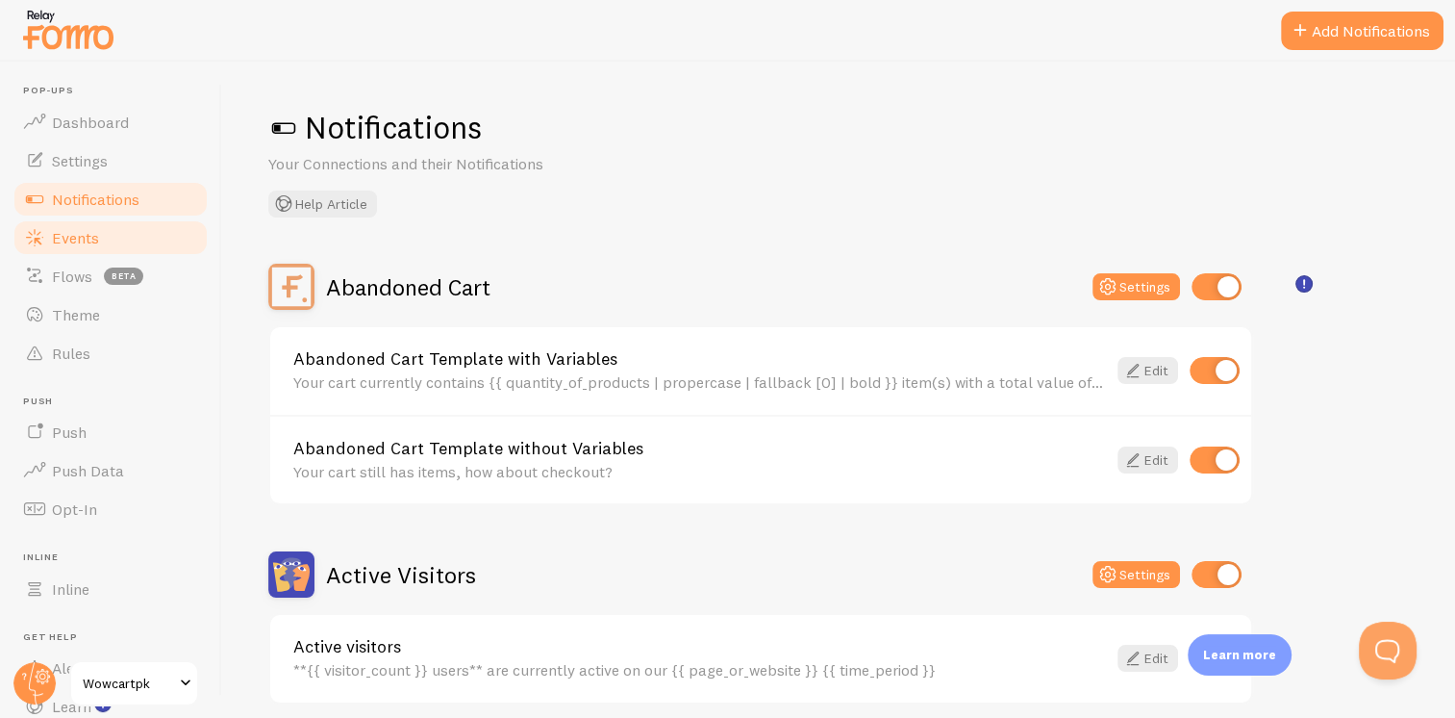
click at [71, 235] on span "Events" at bounding box center [75, 237] width 47 height 19
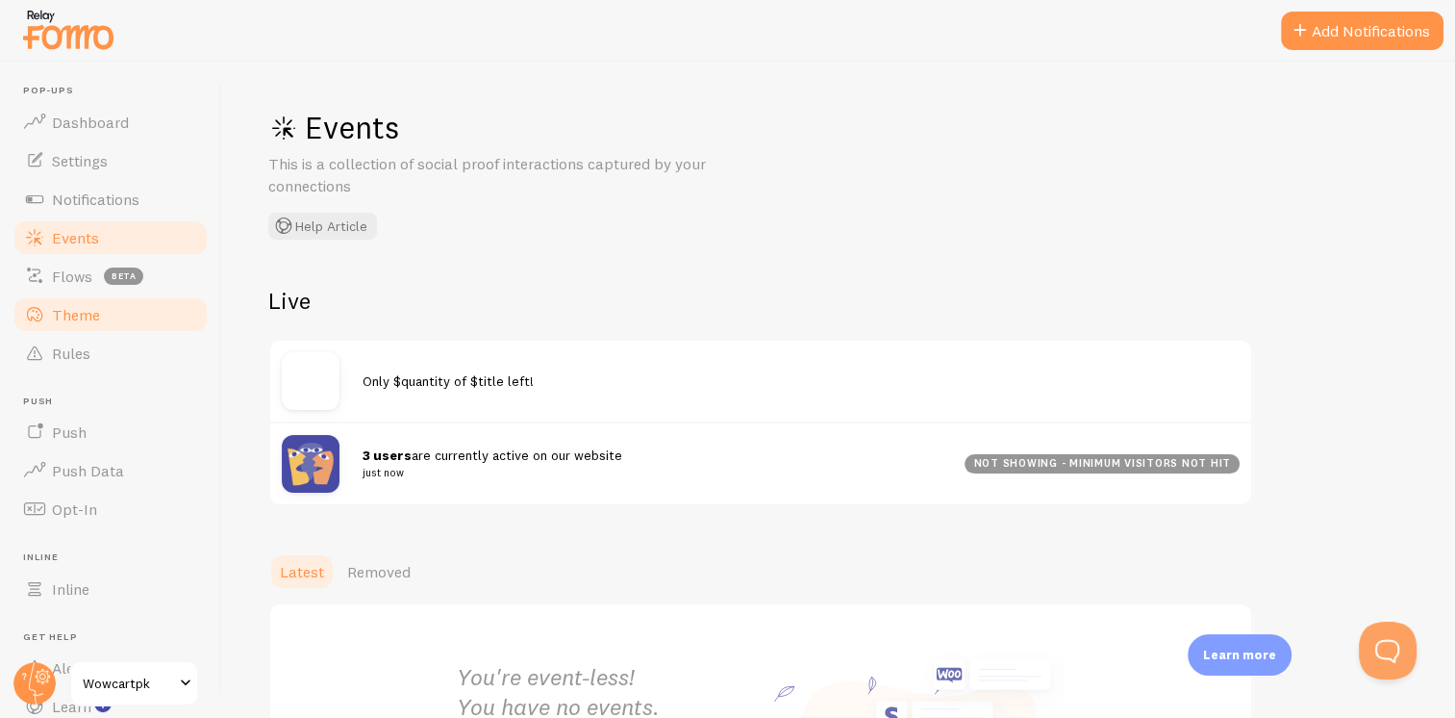
click at [69, 306] on span "Theme" at bounding box center [76, 314] width 48 height 19
